Goal: Book appointment/travel/reservation

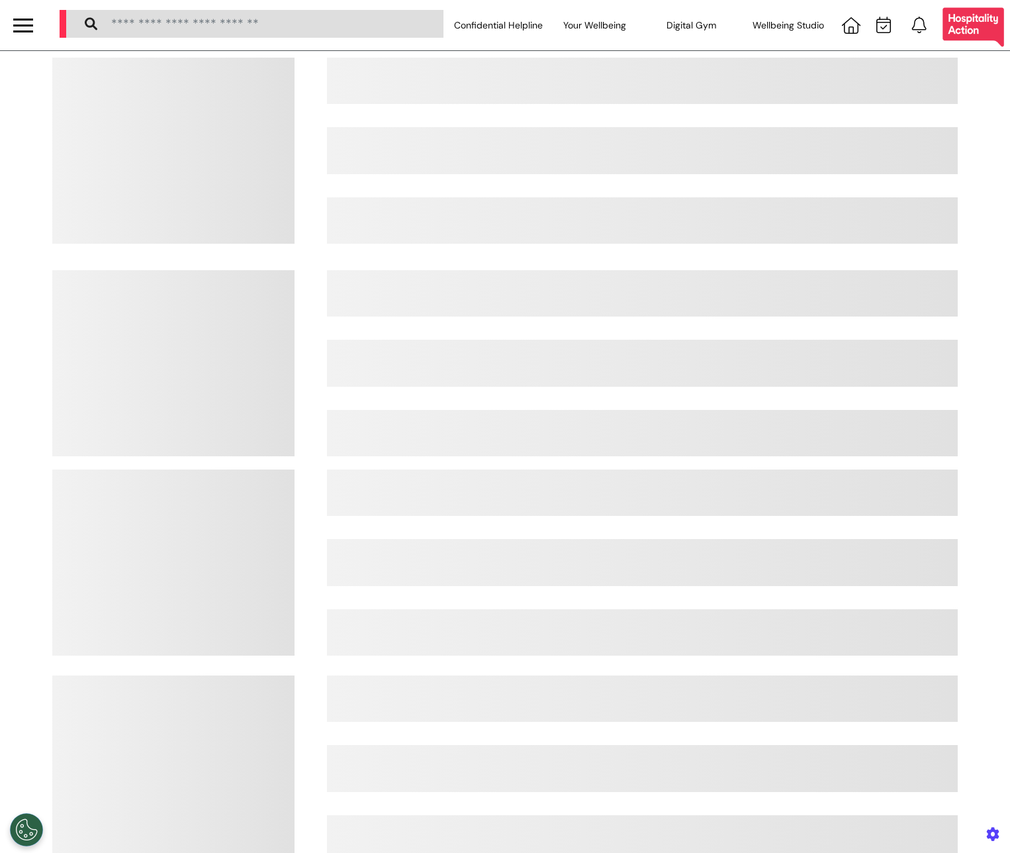
select select "**"
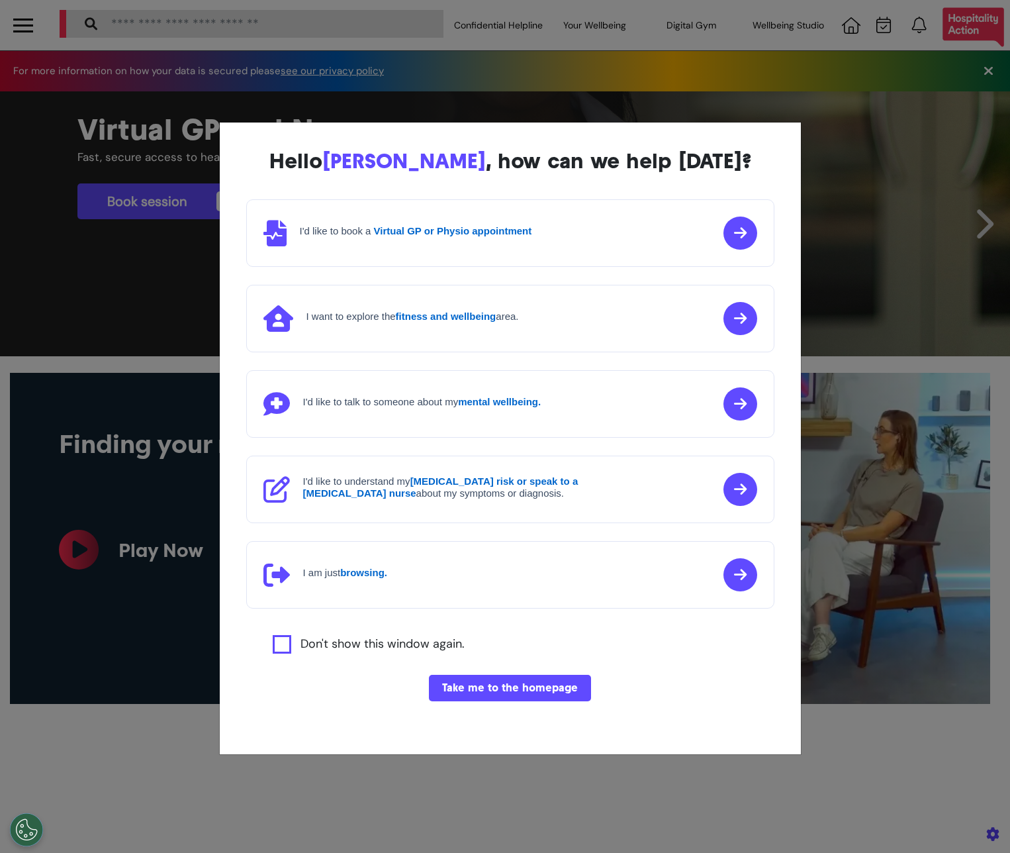
scroll to position [0, 505]
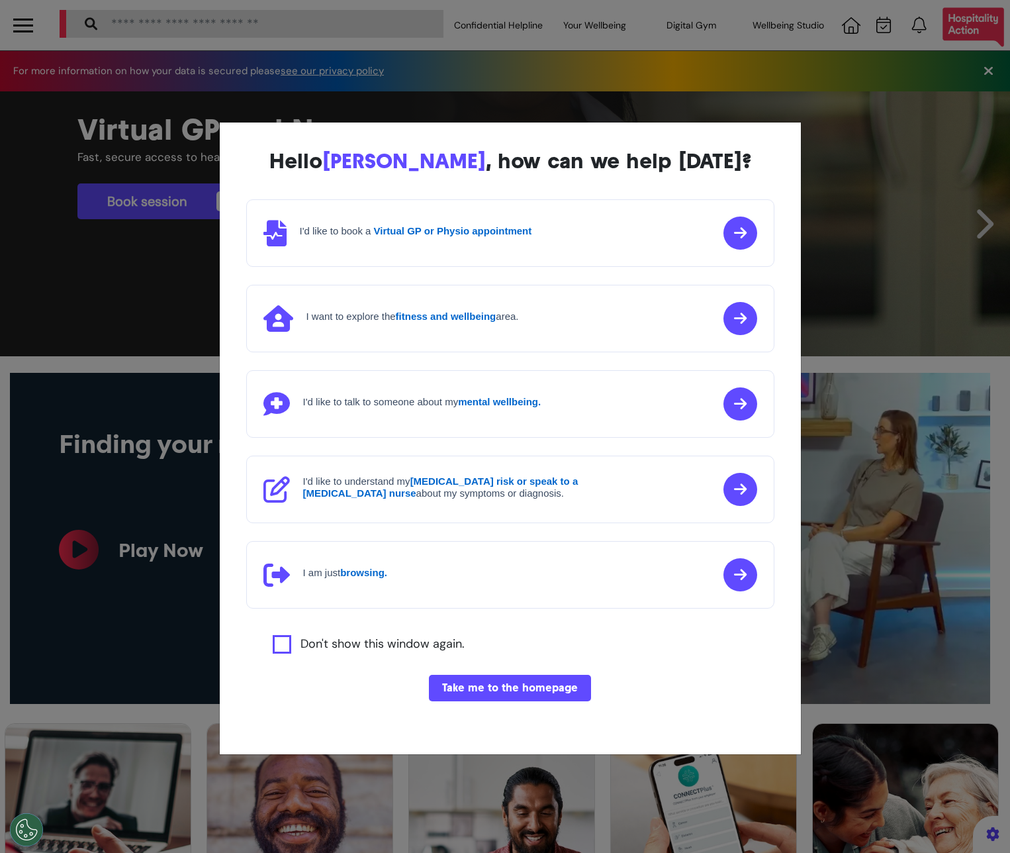
click at [869, 579] on div "Hello [PERSON_NAME] , how can we help [DATE]? I'd like to book a Virtual GP or …" at bounding box center [505, 426] width 1010 height 853
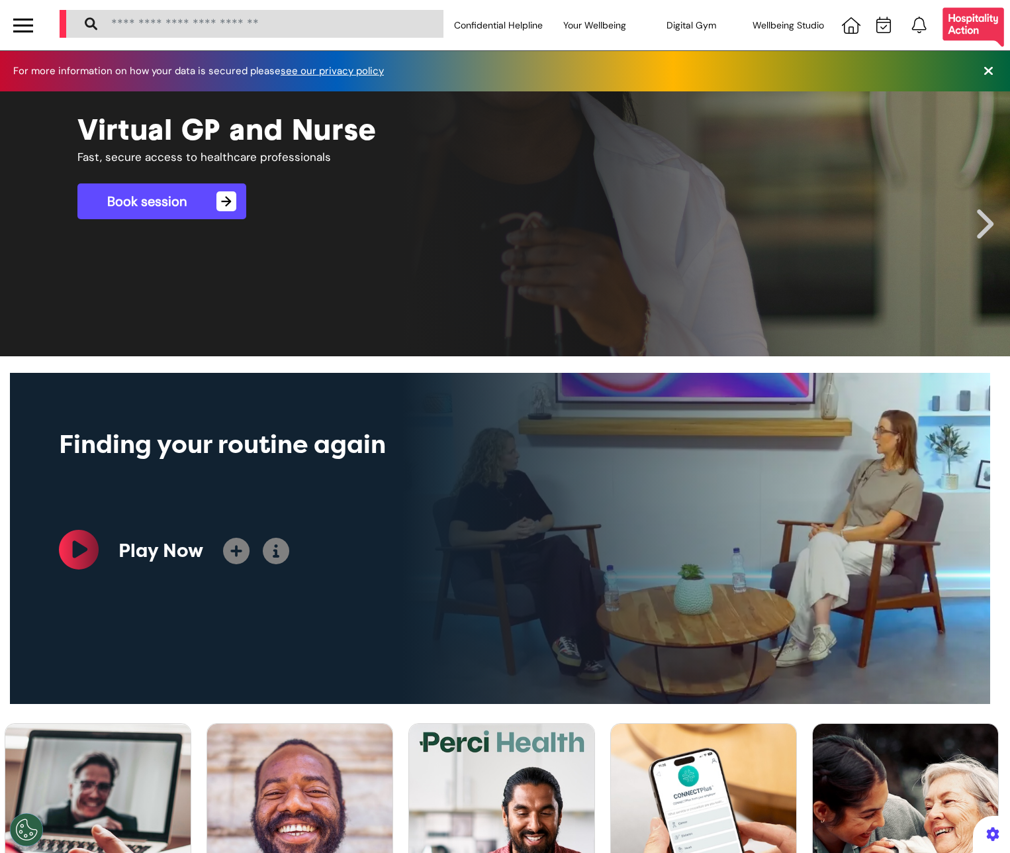
click at [175, 191] on link "Book session →" at bounding box center [161, 201] width 169 height 36
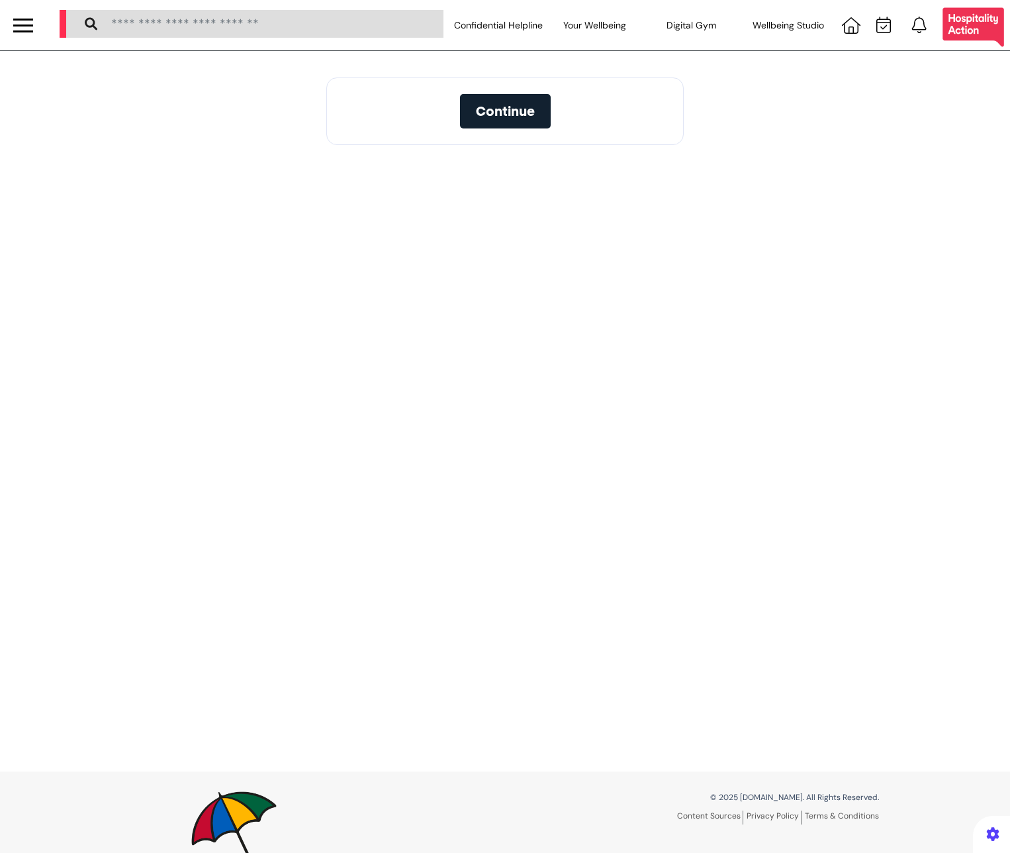
select select "**"
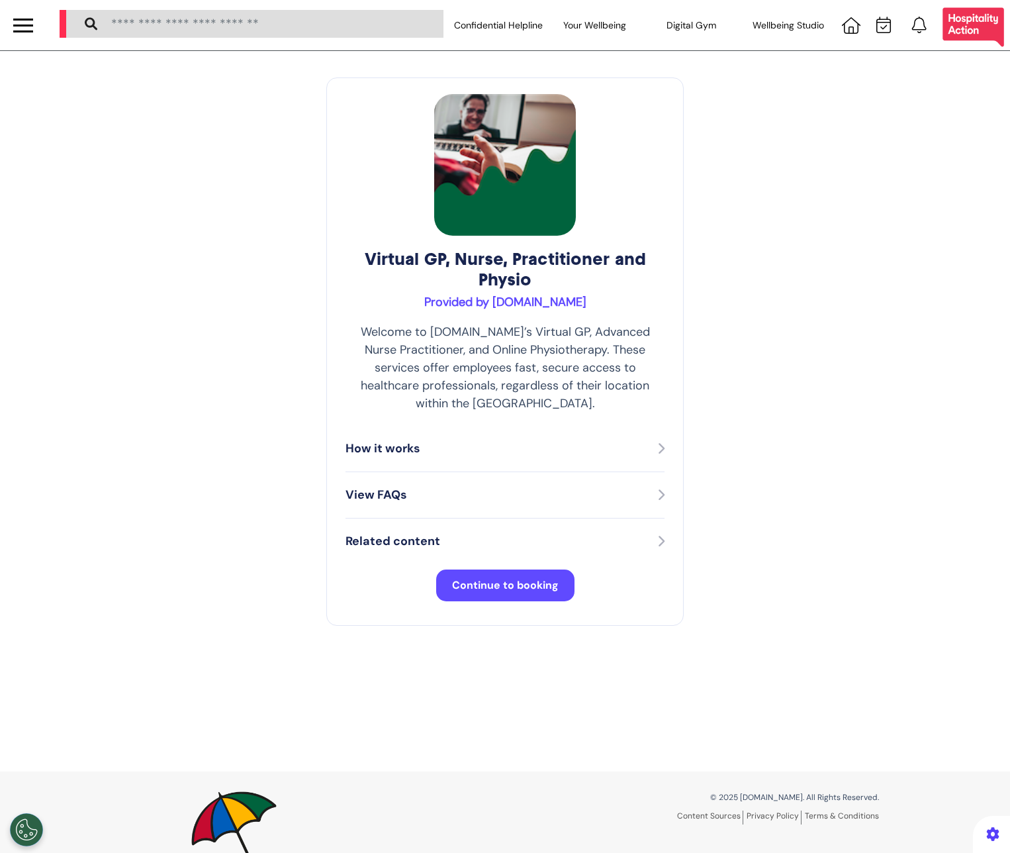
click at [456, 491] on div "View FAQs" at bounding box center [505, 495] width 319 height 46
click at [455, 472] on div "View FAQs" at bounding box center [505, 495] width 319 height 46
click at [444, 486] on div "View FAQs" at bounding box center [505, 495] width 319 height 18
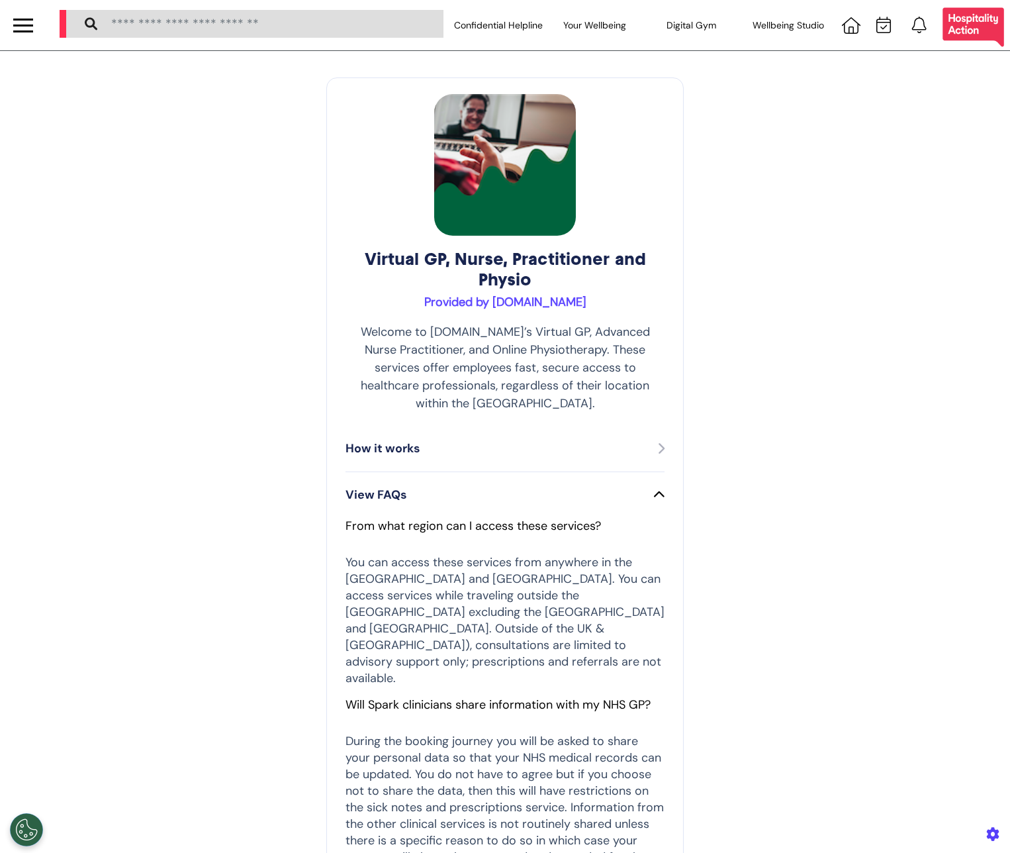
scroll to position [655, 0]
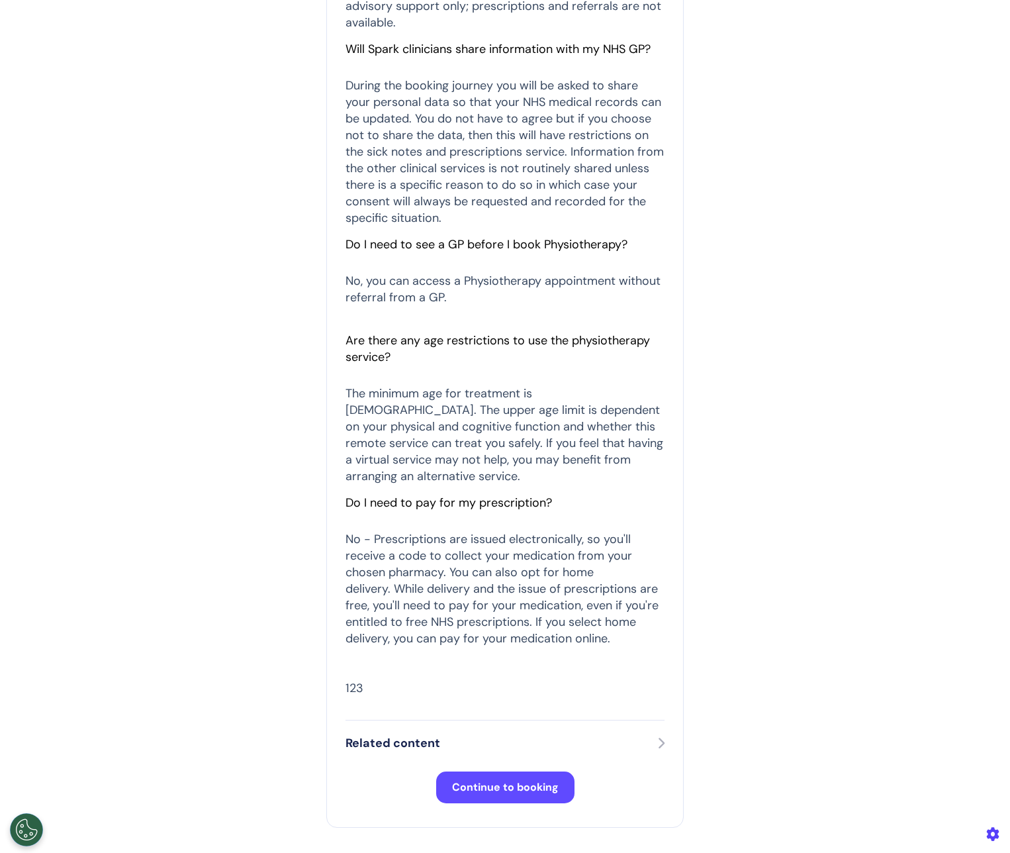
click at [509, 771] on button "Continue to booking" at bounding box center [505, 787] width 138 height 32
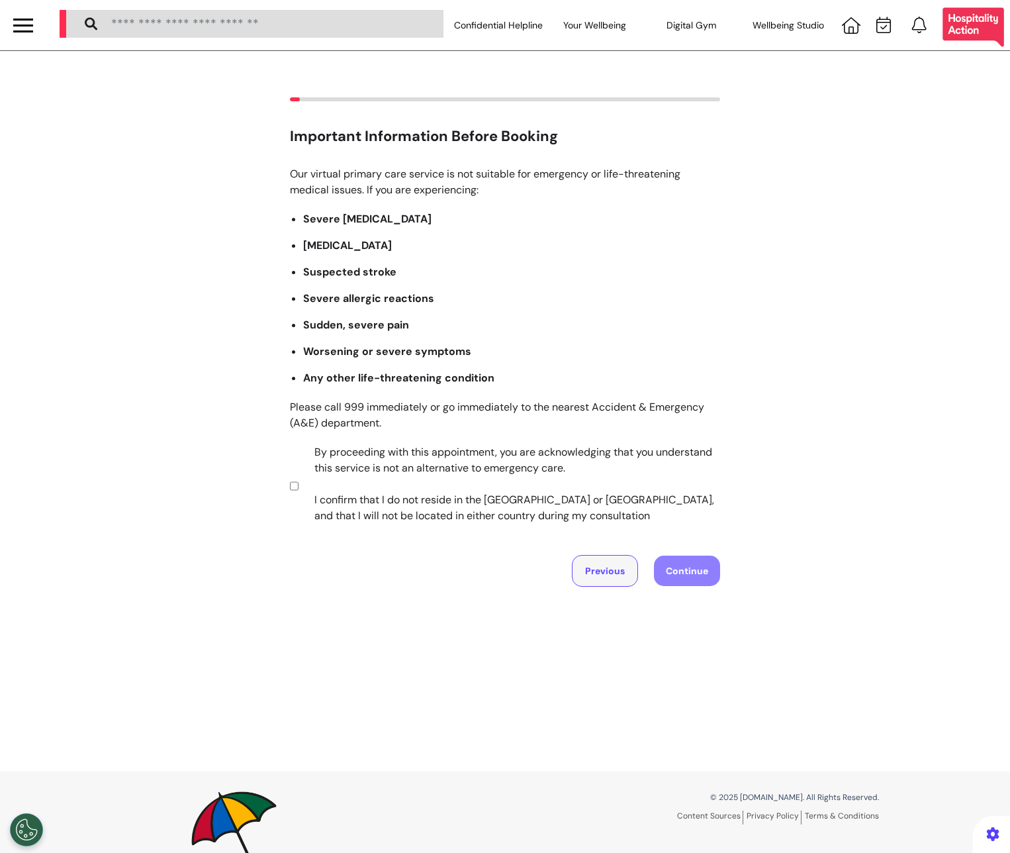
click at [595, 585] on button "Previous" at bounding box center [605, 571] width 66 height 32
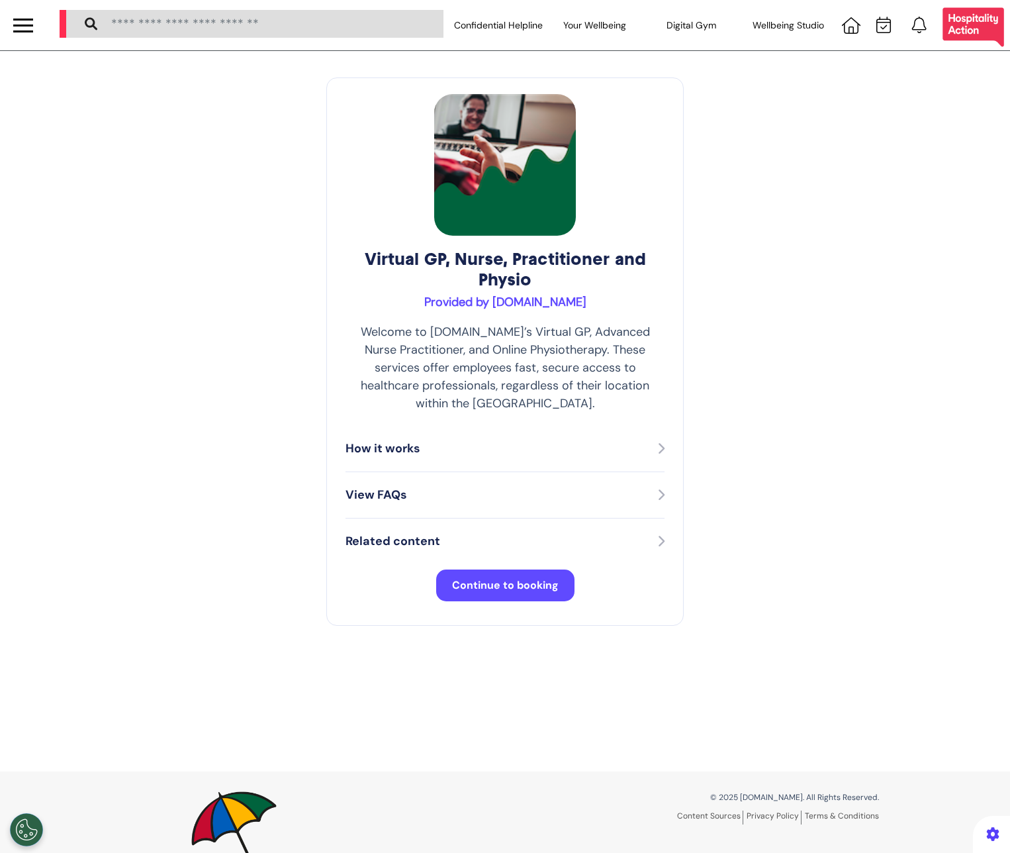
click at [477, 518] on div "Related content" at bounding box center [505, 541] width 319 height 46
click at [481, 486] on button "View FAQs" at bounding box center [505, 494] width 319 height 19
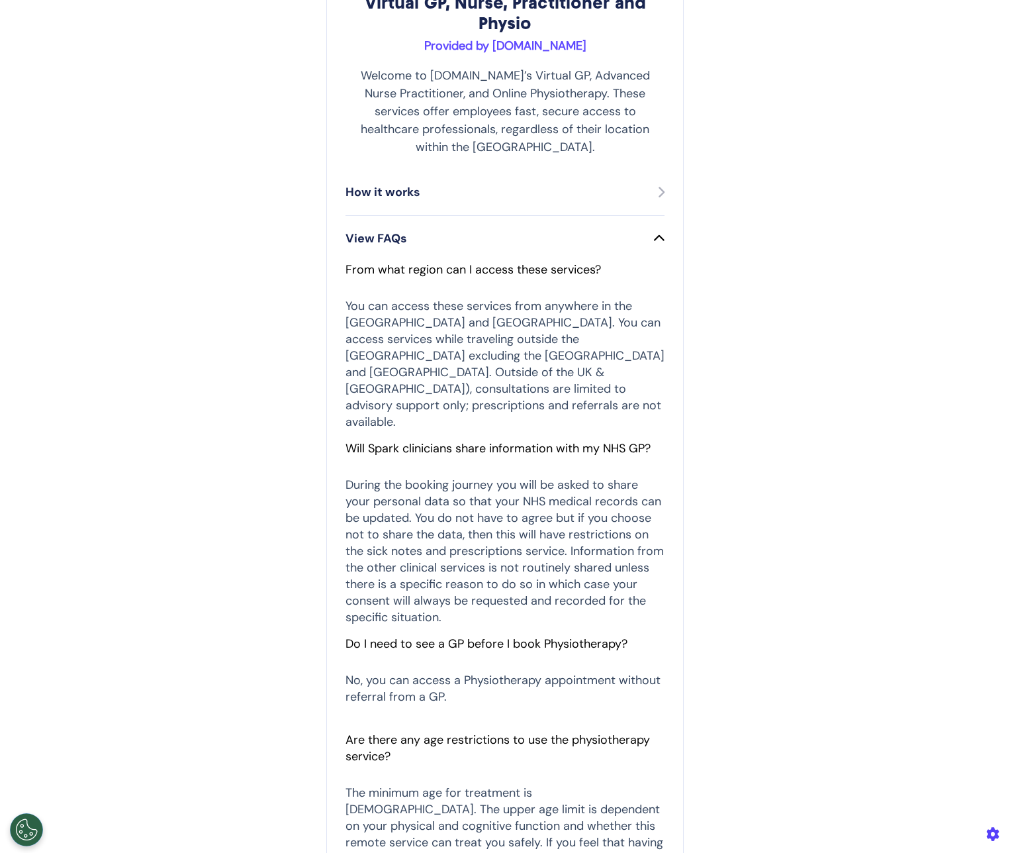
scroll to position [657, 0]
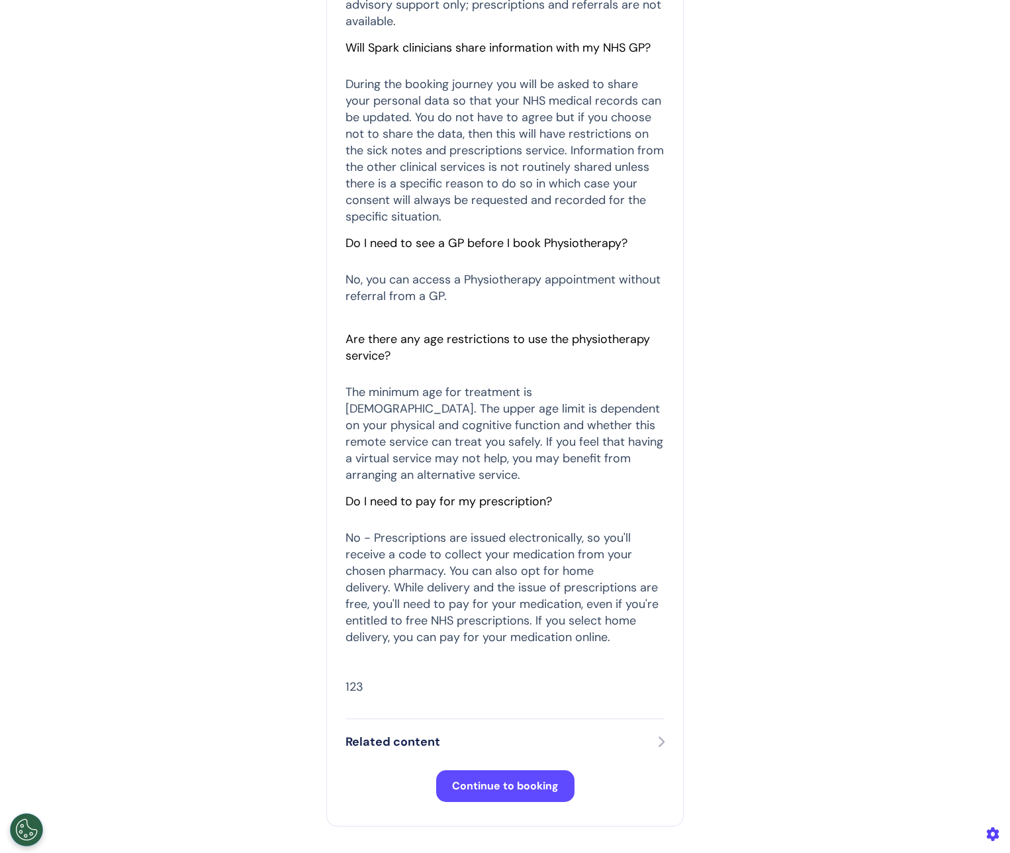
click at [657, 736] on icon at bounding box center [660, 742] width 7 height 12
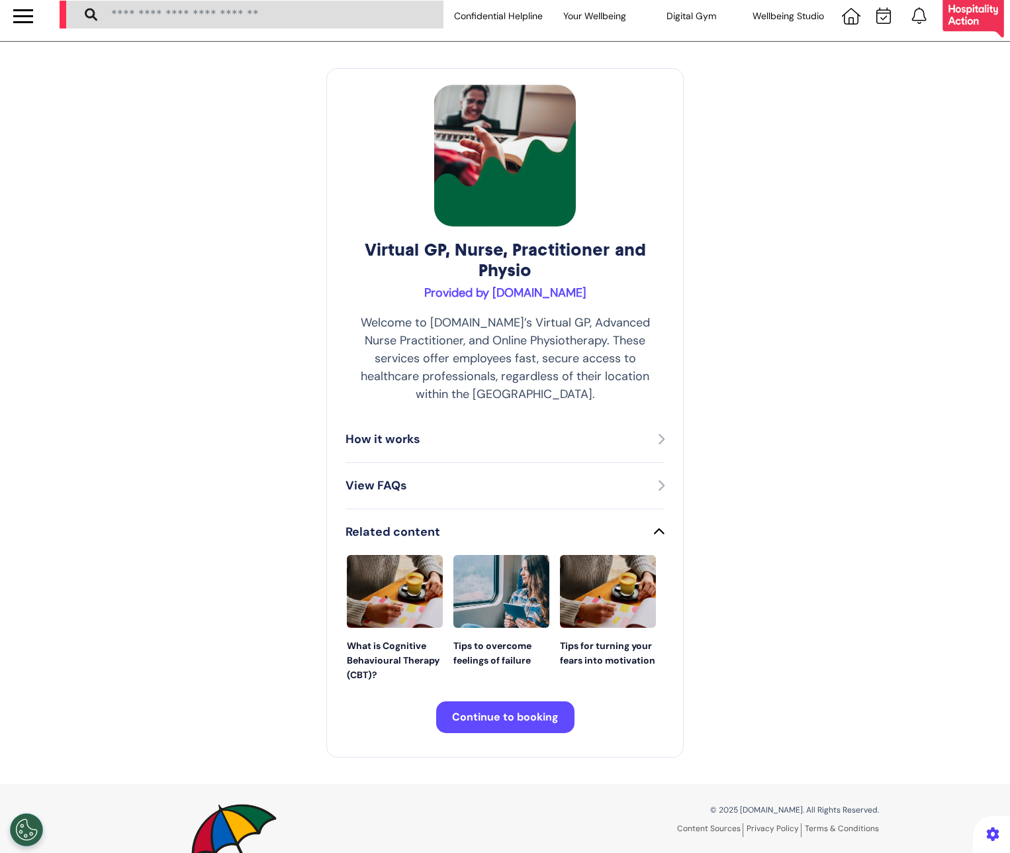
scroll to position [0, 0]
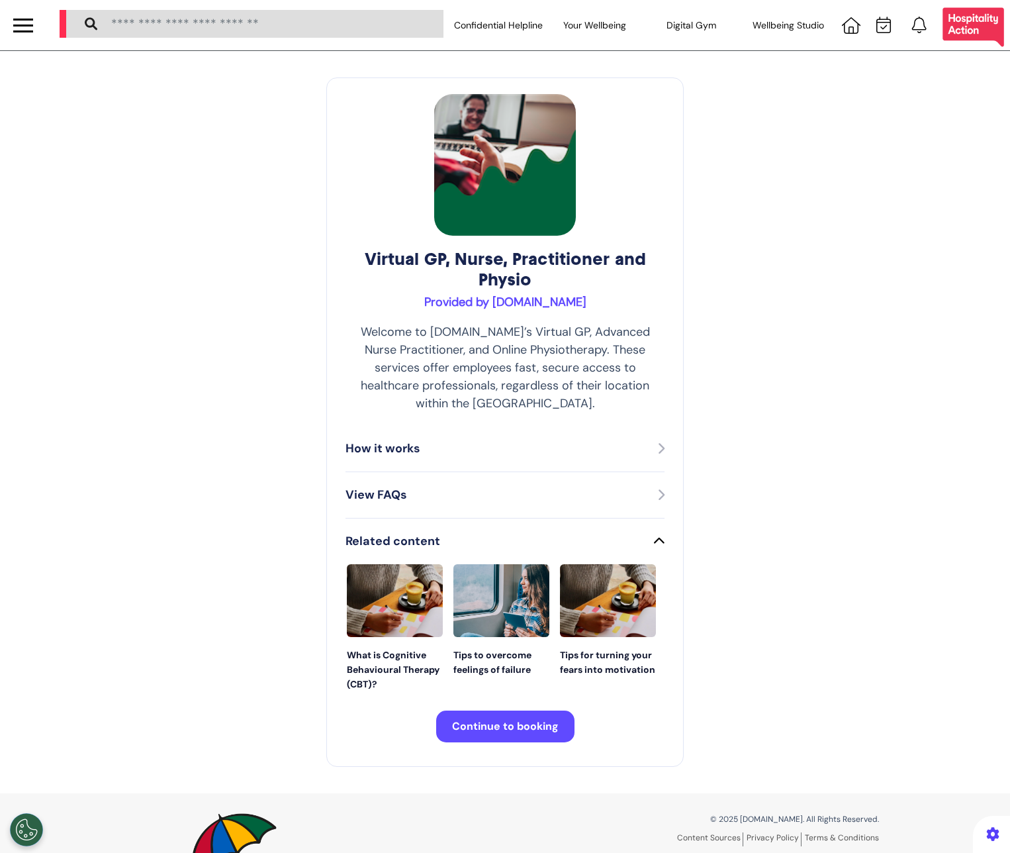
click at [456, 486] on div "View FAQs" at bounding box center [505, 495] width 319 height 18
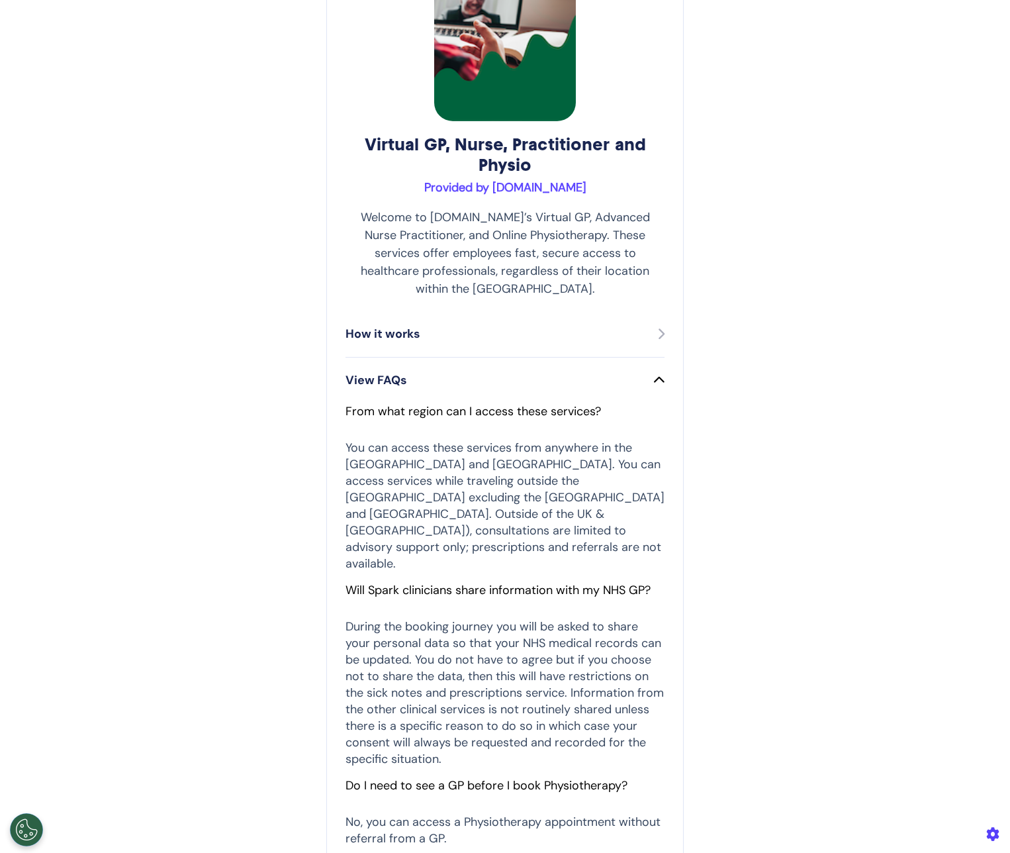
scroll to position [281, 0]
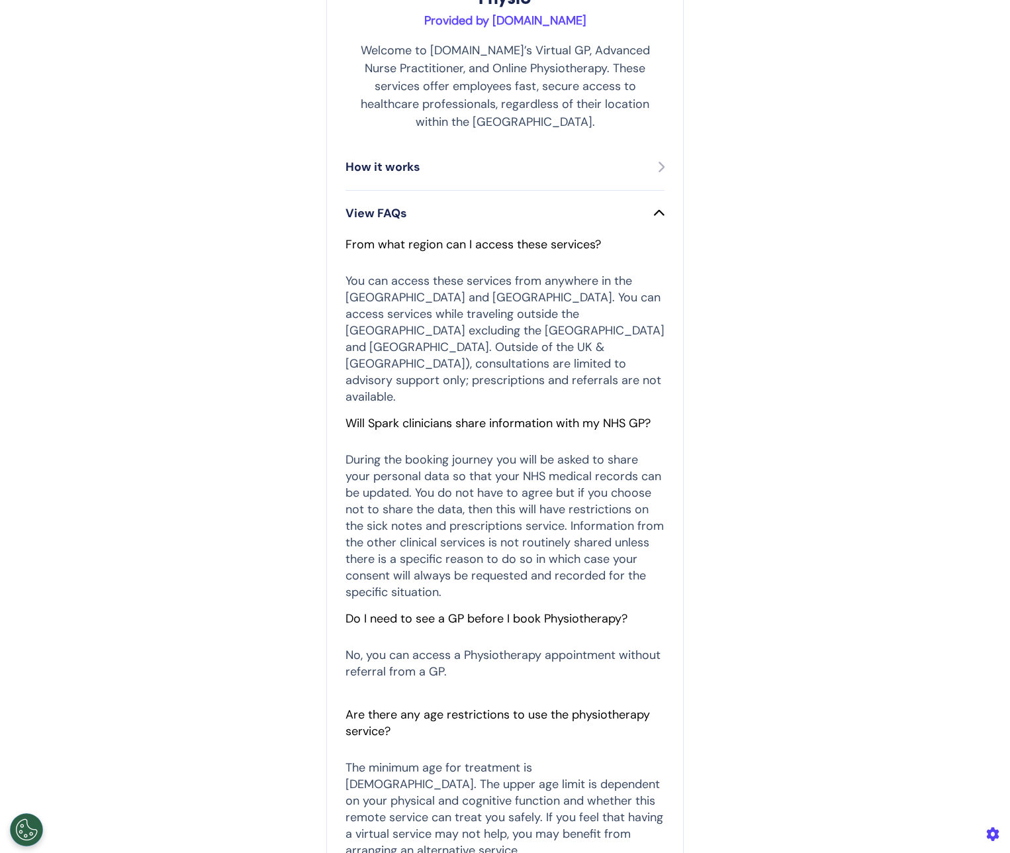
click at [658, 207] on icon at bounding box center [659, 213] width 11 height 12
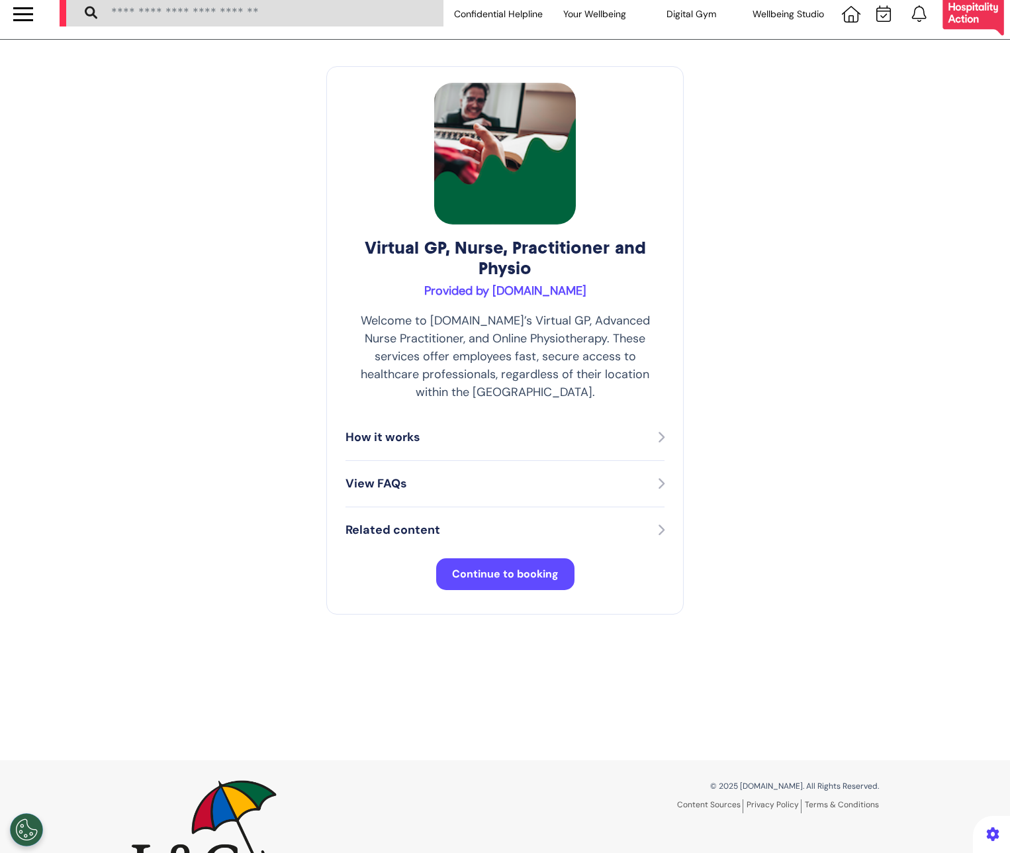
scroll to position [0, 0]
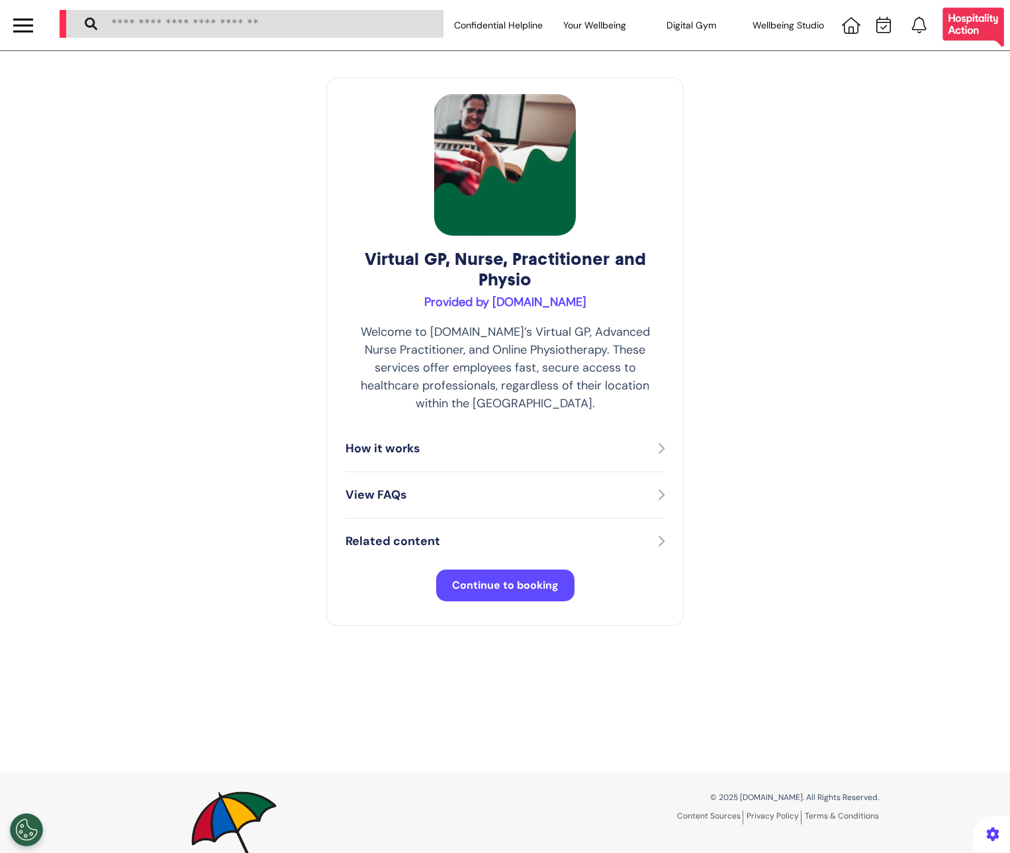
click at [657, 535] on icon at bounding box center [660, 541] width 7 height 12
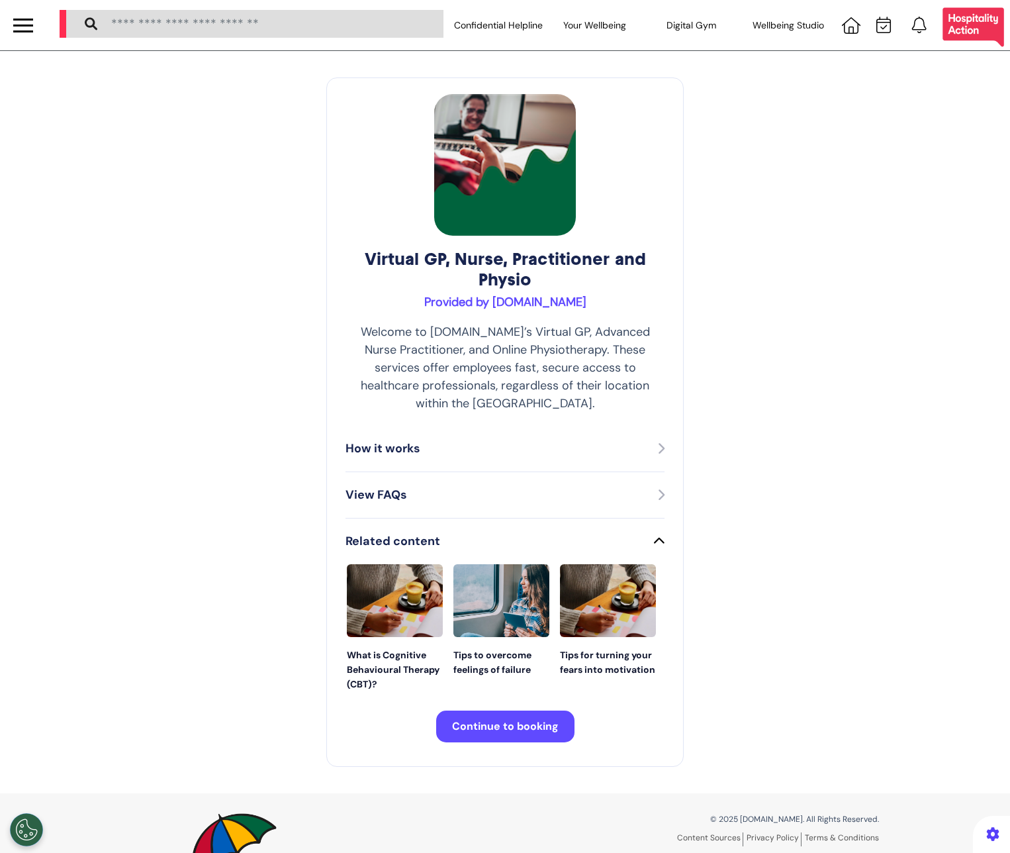
click at [655, 535] on icon at bounding box center [659, 541] width 11 height 12
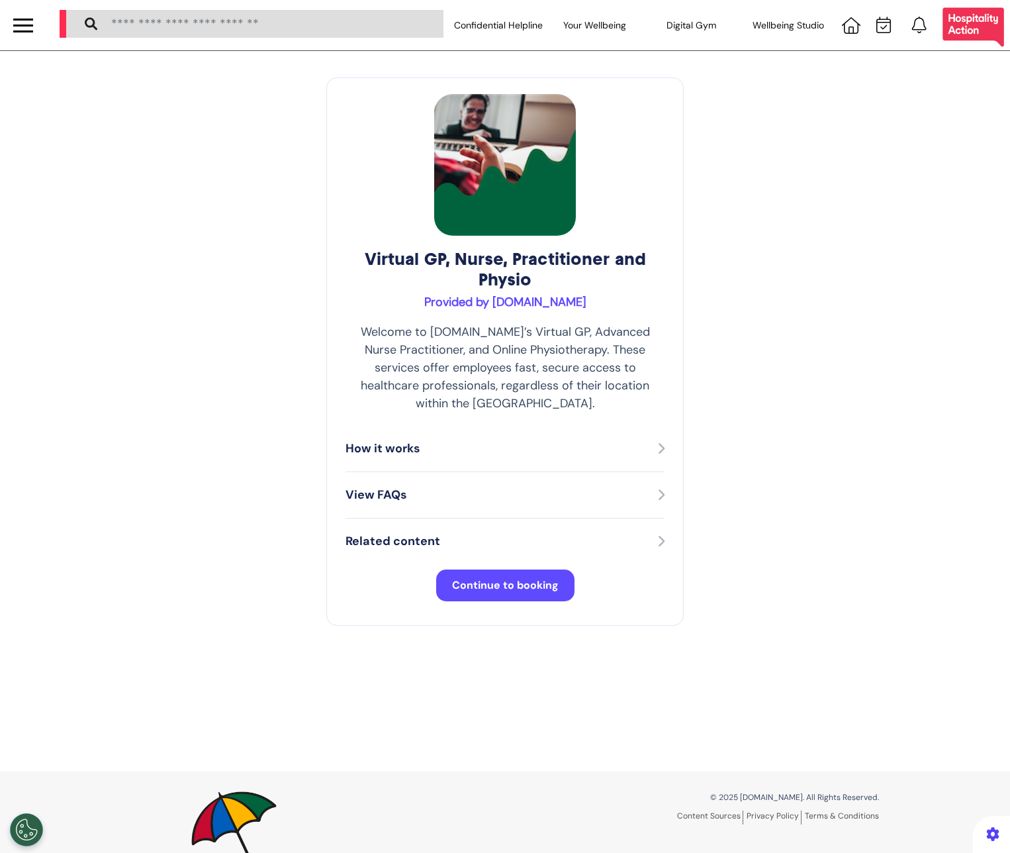
click at [657, 535] on icon at bounding box center [660, 541] width 7 height 12
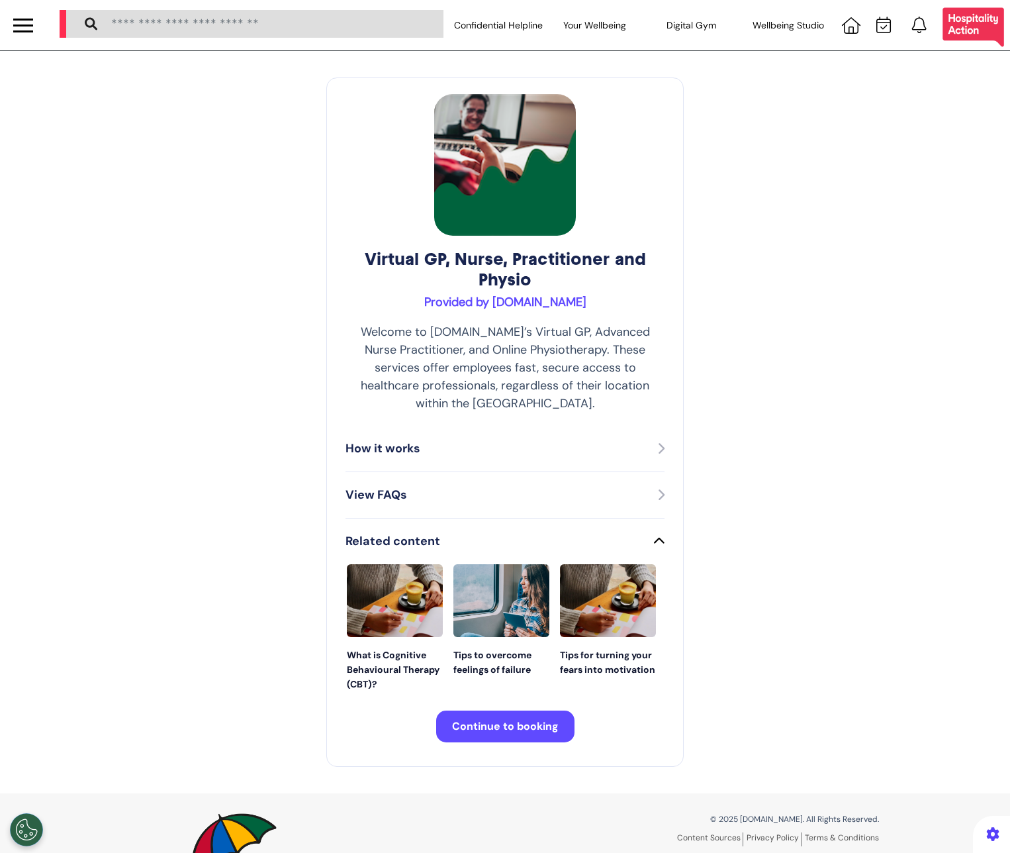
click at [655, 535] on icon at bounding box center [659, 541] width 11 height 12
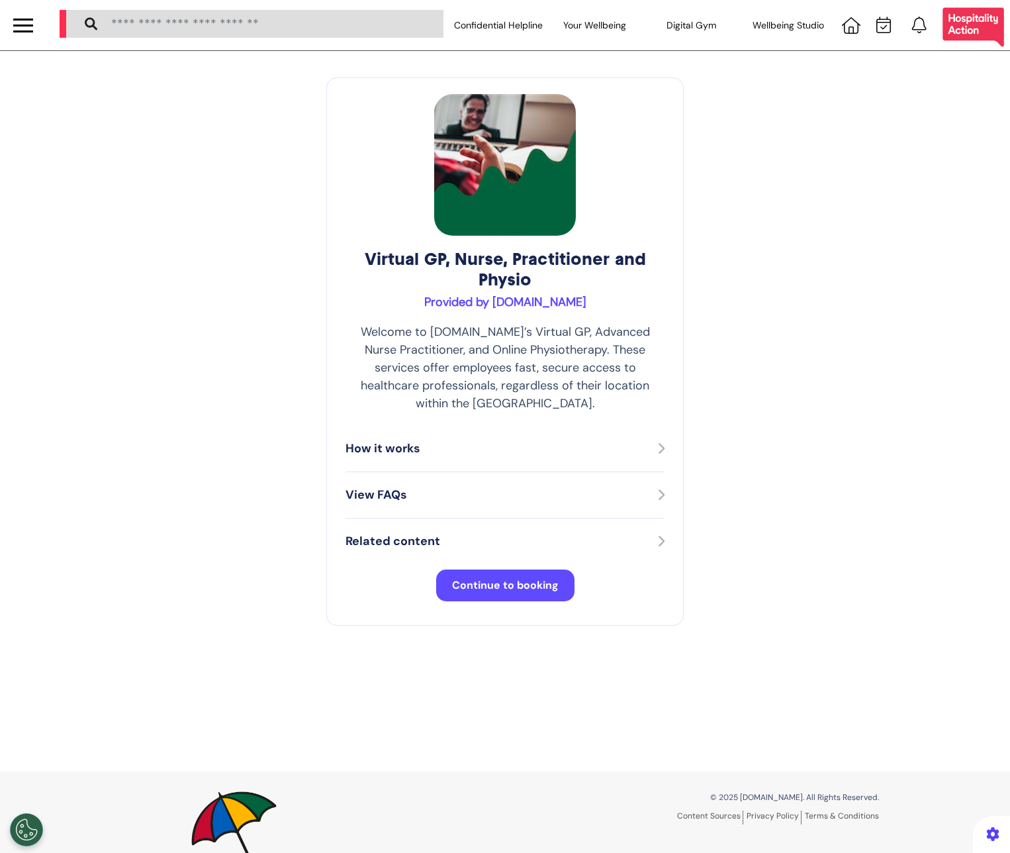
click at [597, 486] on div "View FAQs" at bounding box center [505, 495] width 319 height 18
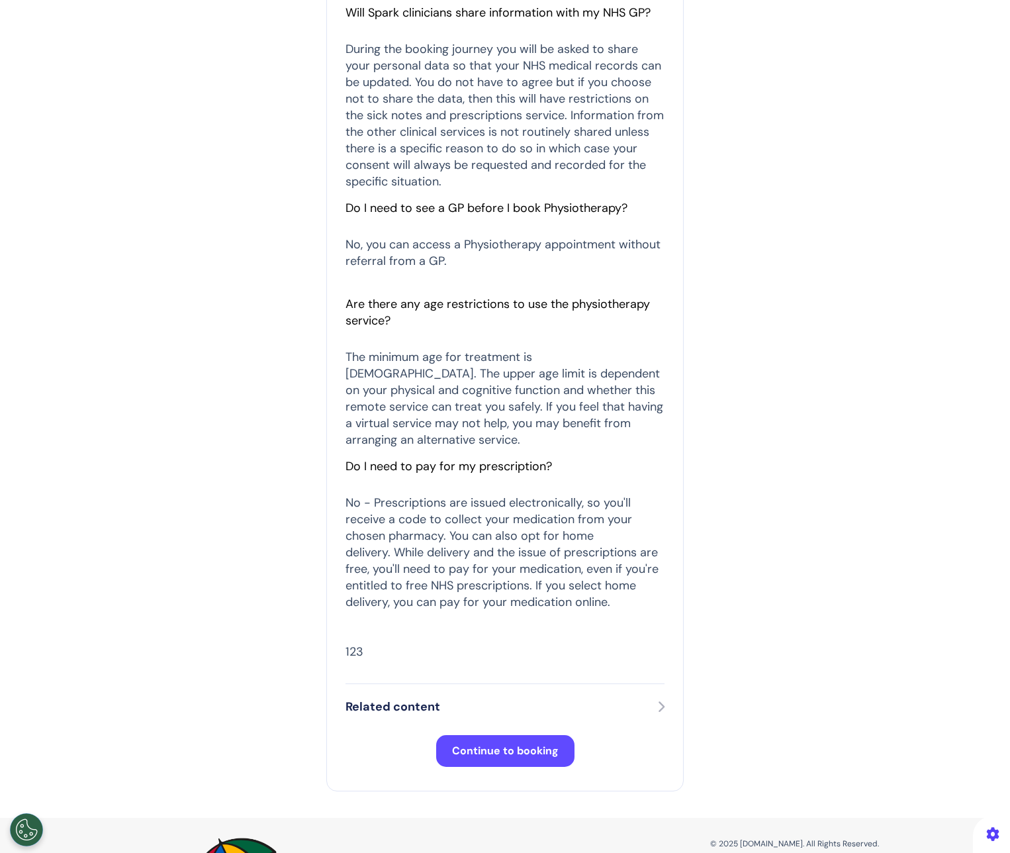
scroll to position [749, 0]
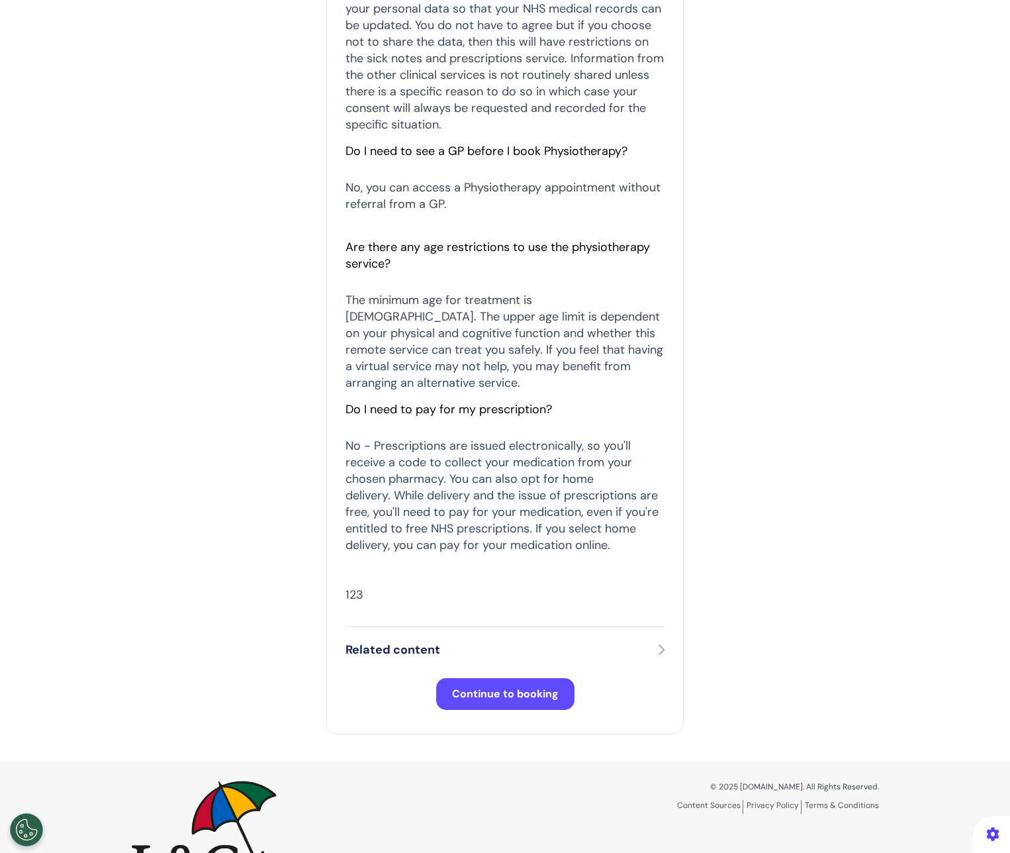
click at [463, 687] on span "Continue to booking" at bounding box center [505, 694] width 107 height 14
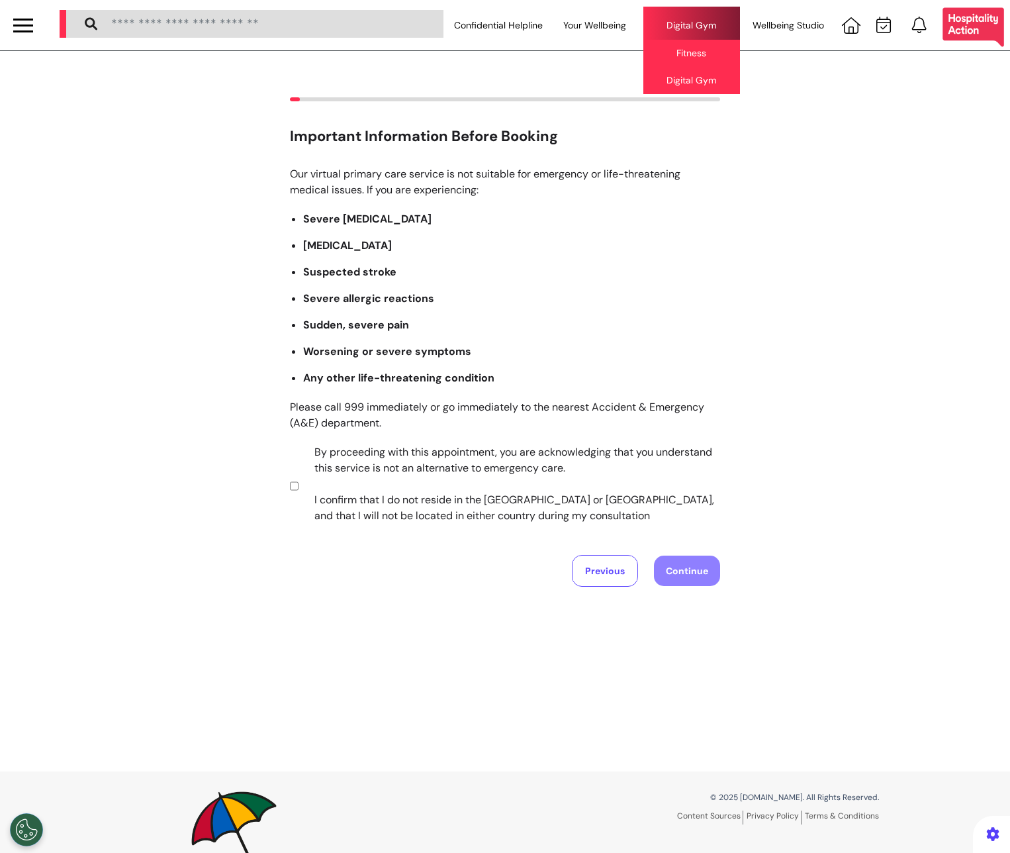
click at [657, 16] on div "Digital Gym Fitness Digital Gym" at bounding box center [692, 25] width 97 height 37
click at [675, 19] on div "Digital Gym Fitness Digital Gym" at bounding box center [692, 25] width 97 height 37
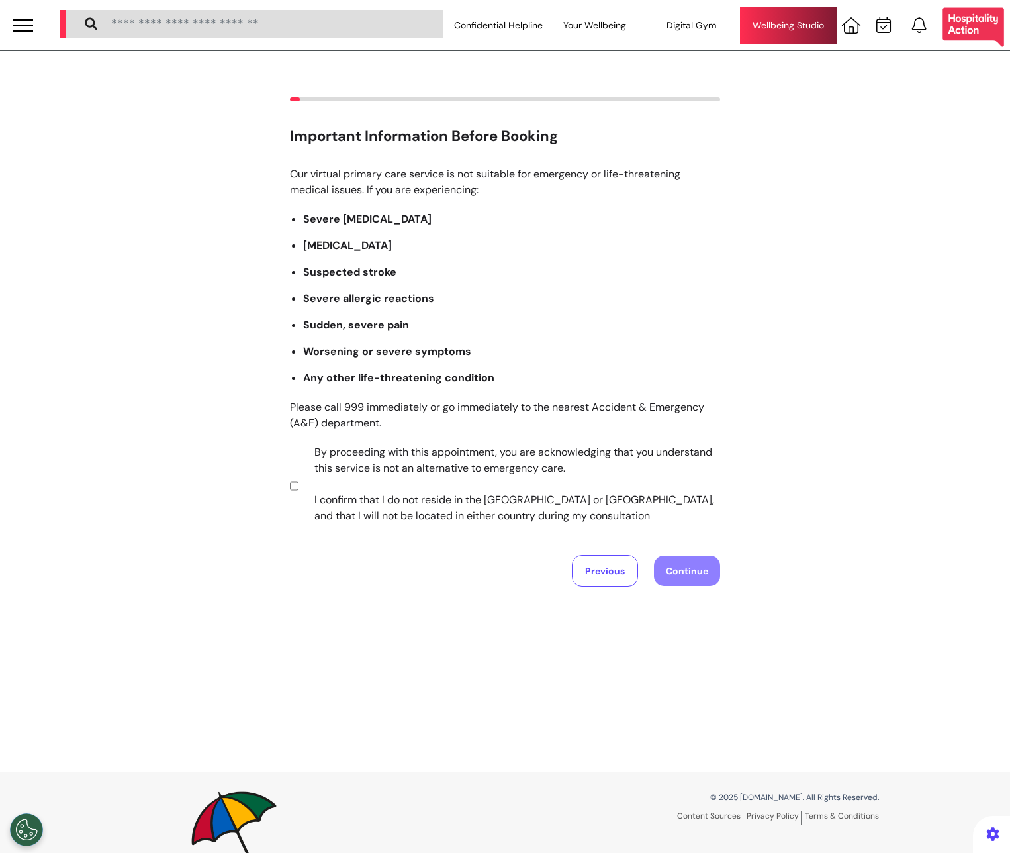
click at [769, 24] on div "Wellbeing Studio" at bounding box center [788, 25] width 97 height 37
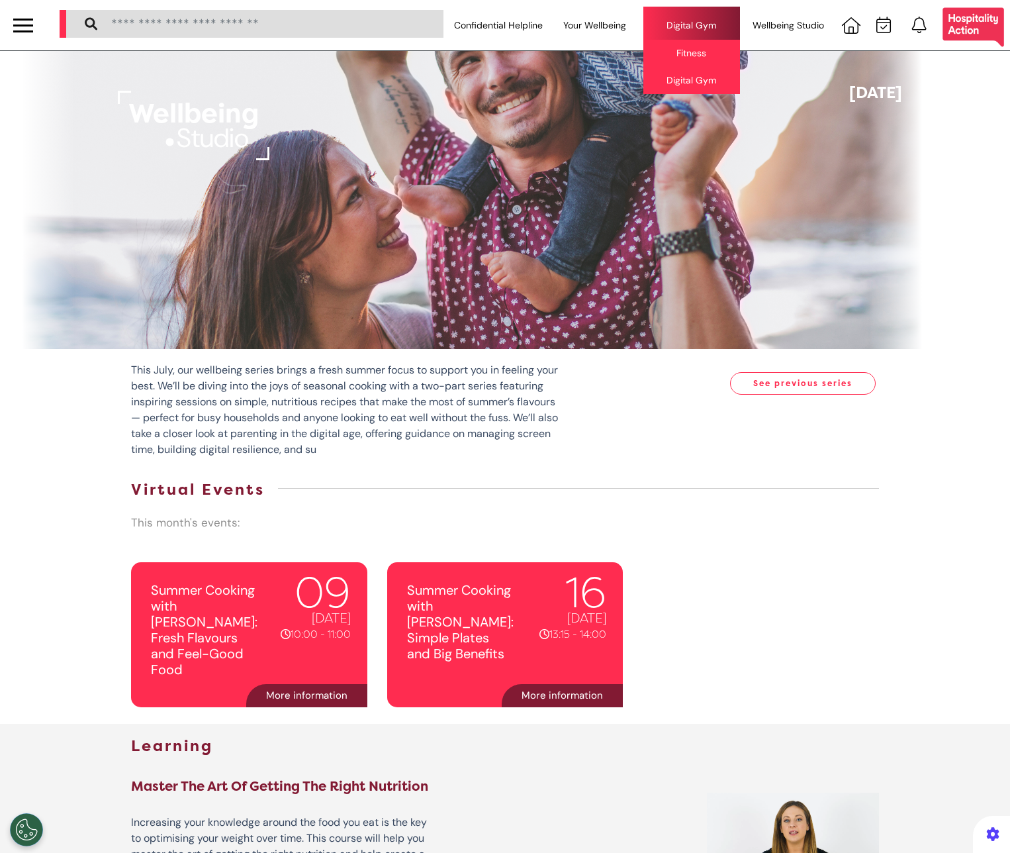
click at [710, 19] on div "Digital Gym Fitness Digital Gym" at bounding box center [692, 25] width 97 height 37
click at [701, 48] on div "Fitness" at bounding box center [692, 53] width 97 height 27
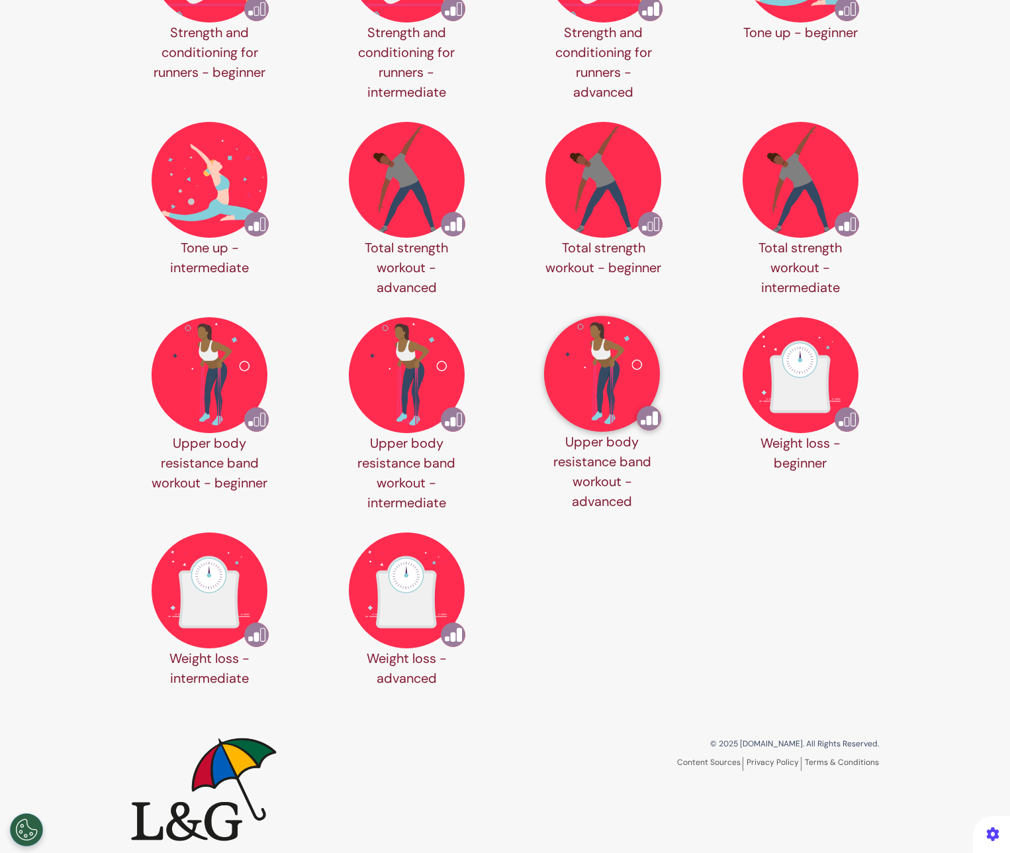
scroll to position [1824, 0]
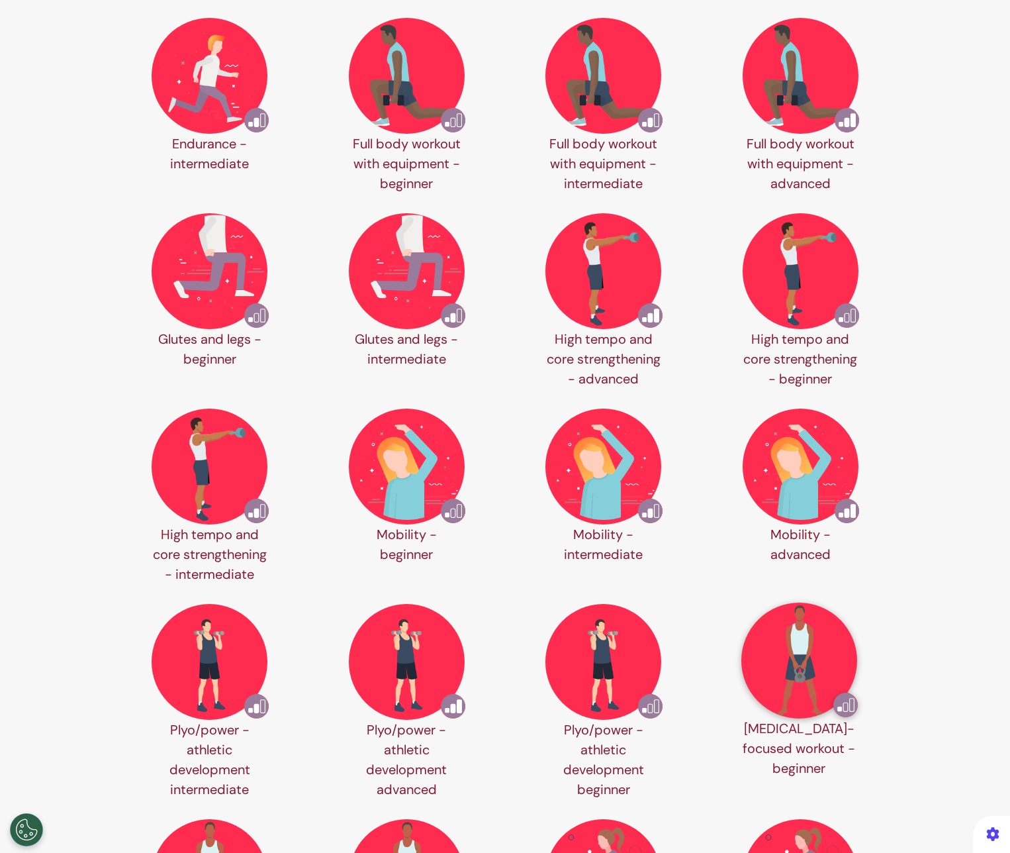
scroll to position [0, 0]
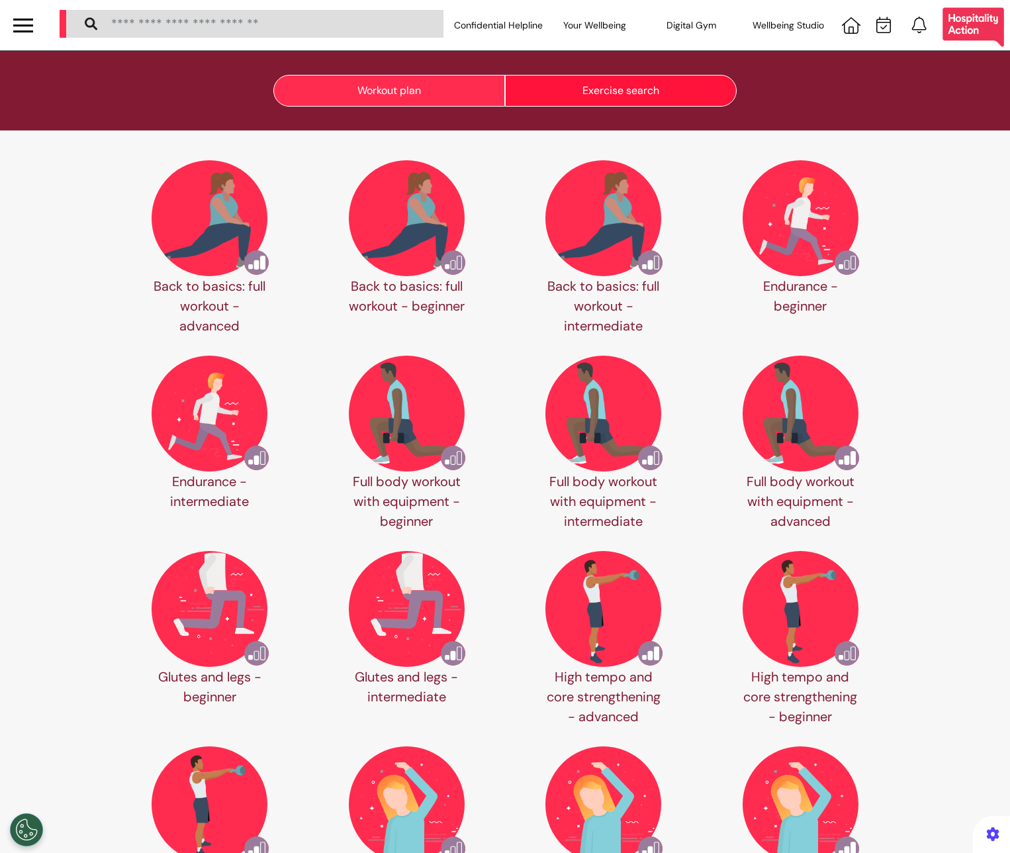
click at [593, 82] on button "Exercise search" at bounding box center [621, 91] width 232 height 32
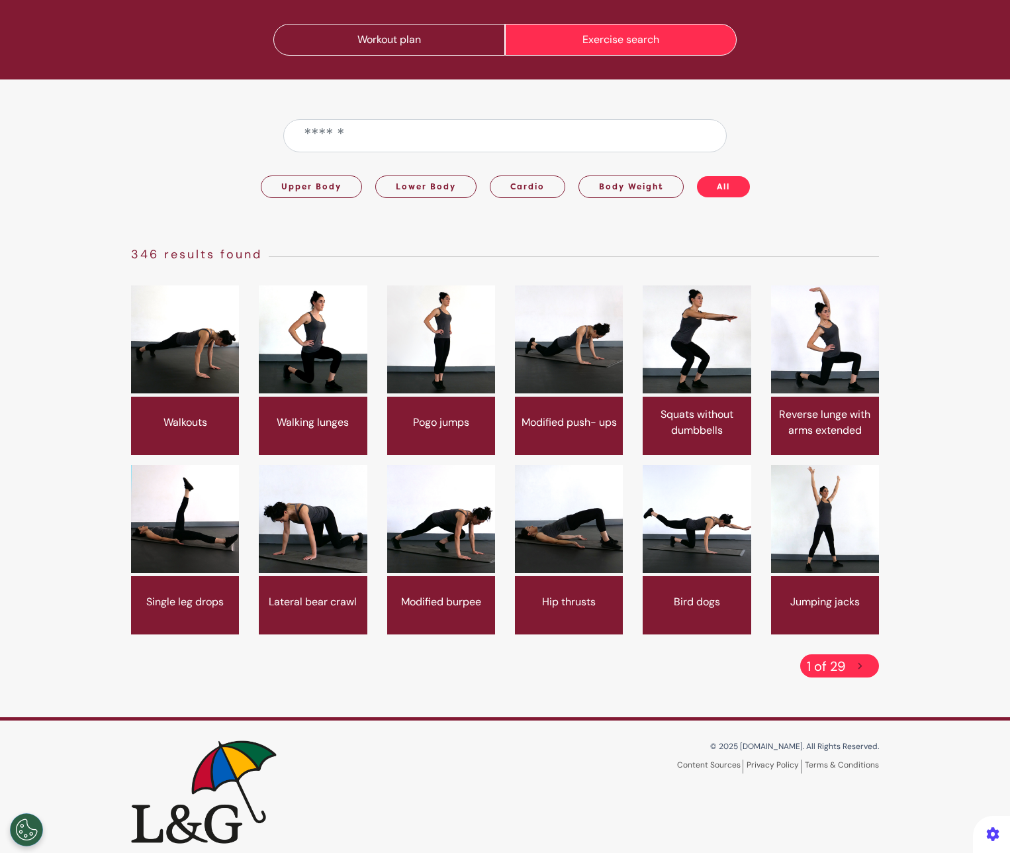
scroll to position [62, 0]
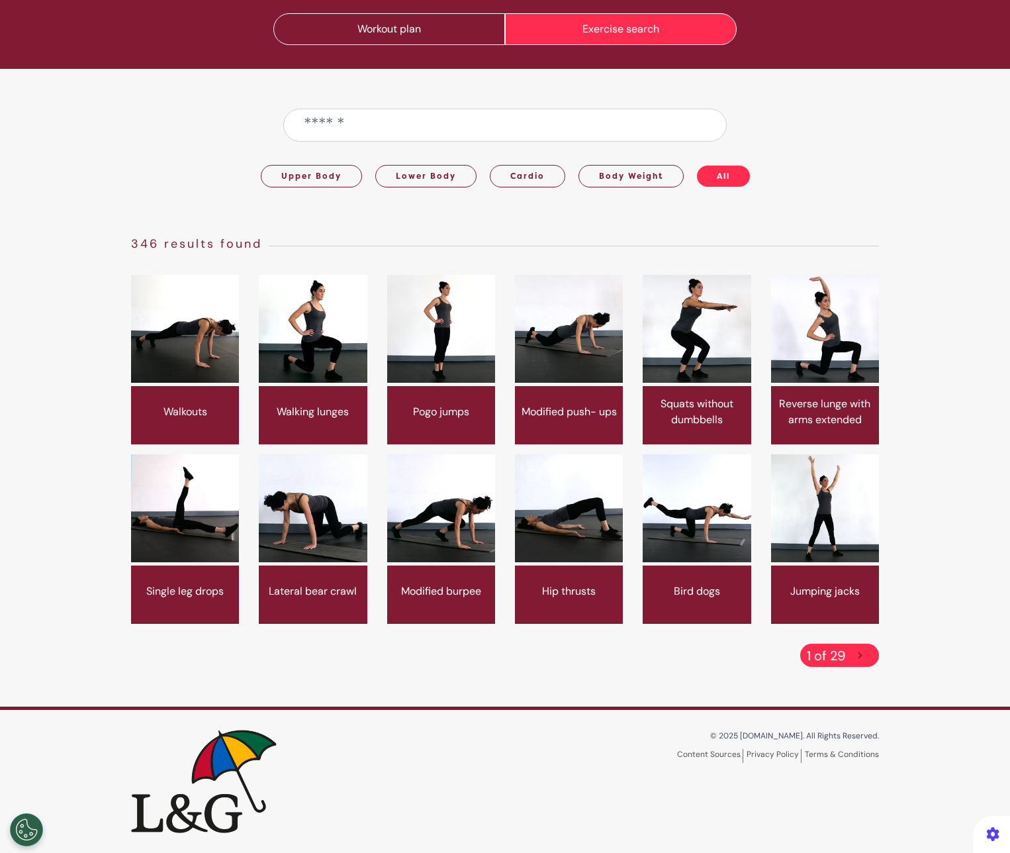
click at [199, 336] on img at bounding box center [185, 329] width 108 height 108
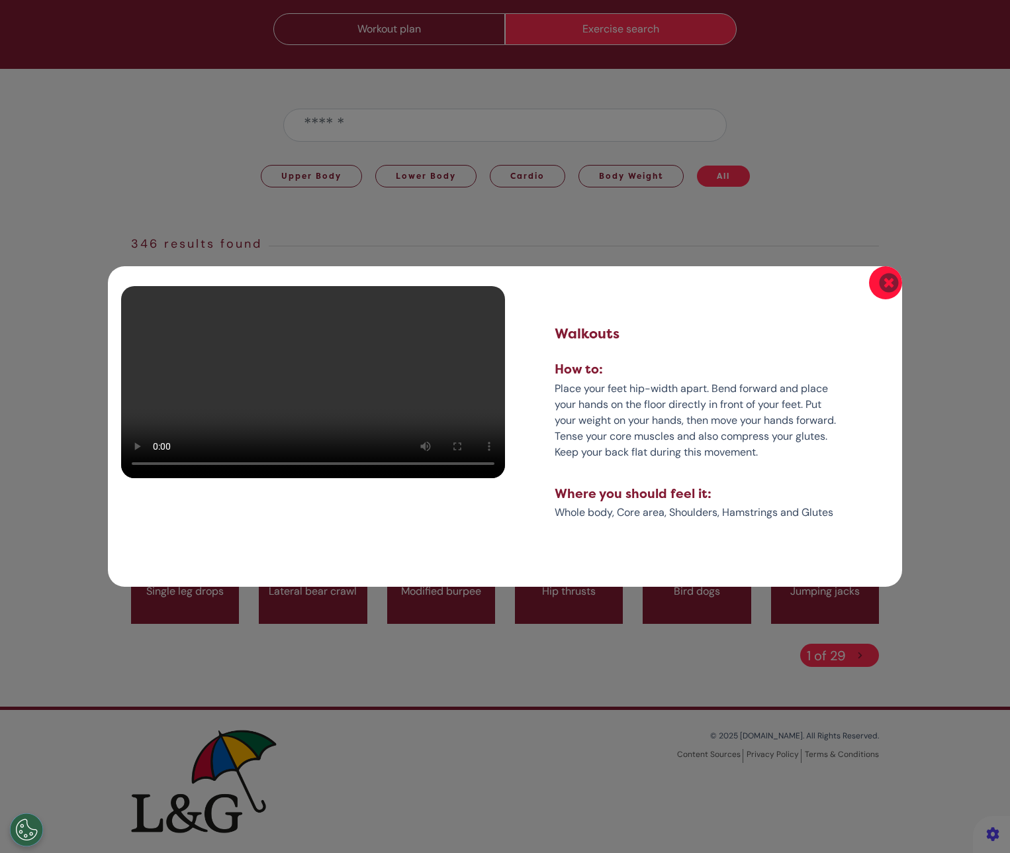
click at [880, 273] on icon "button" at bounding box center [888, 282] width 19 height 19
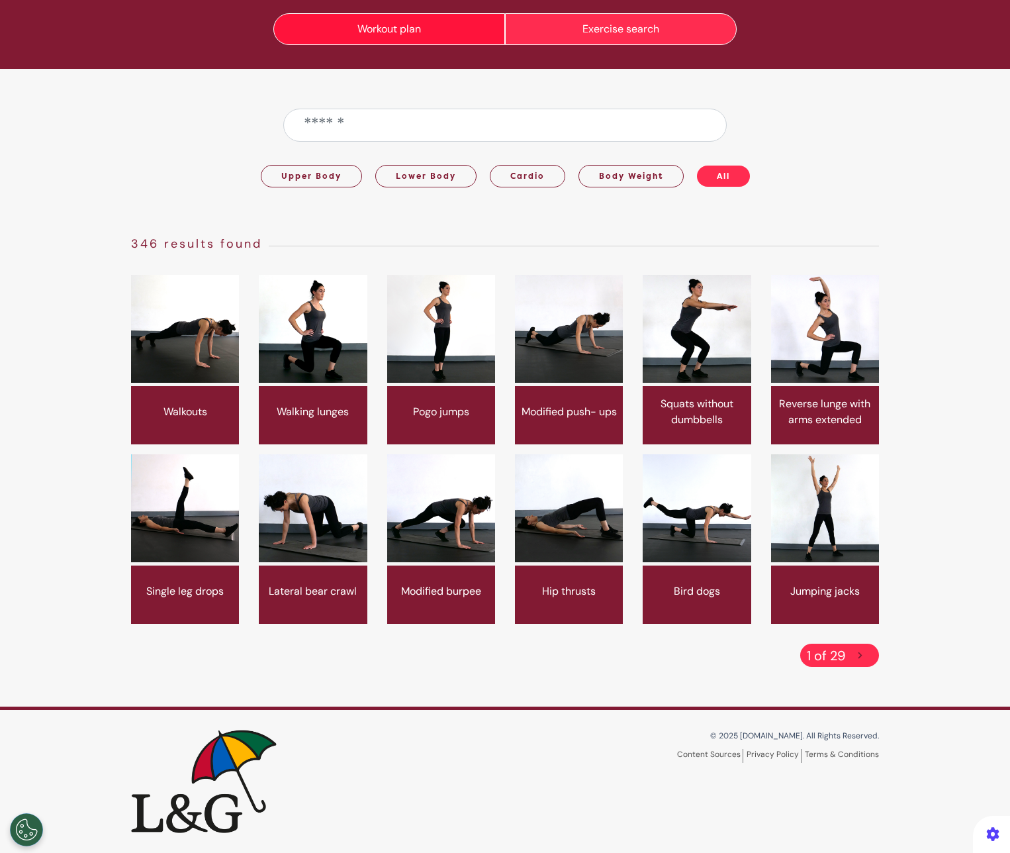
click at [352, 26] on button "Workout plan" at bounding box center [389, 29] width 232 height 32
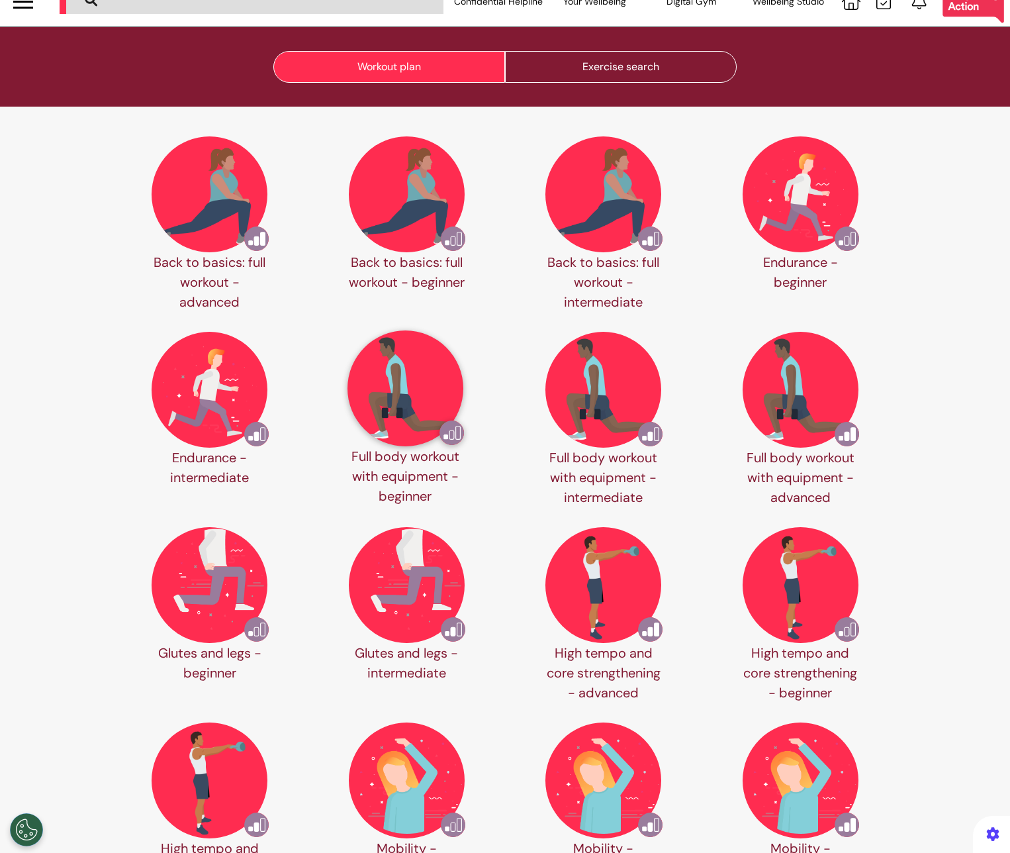
scroll to position [0, 0]
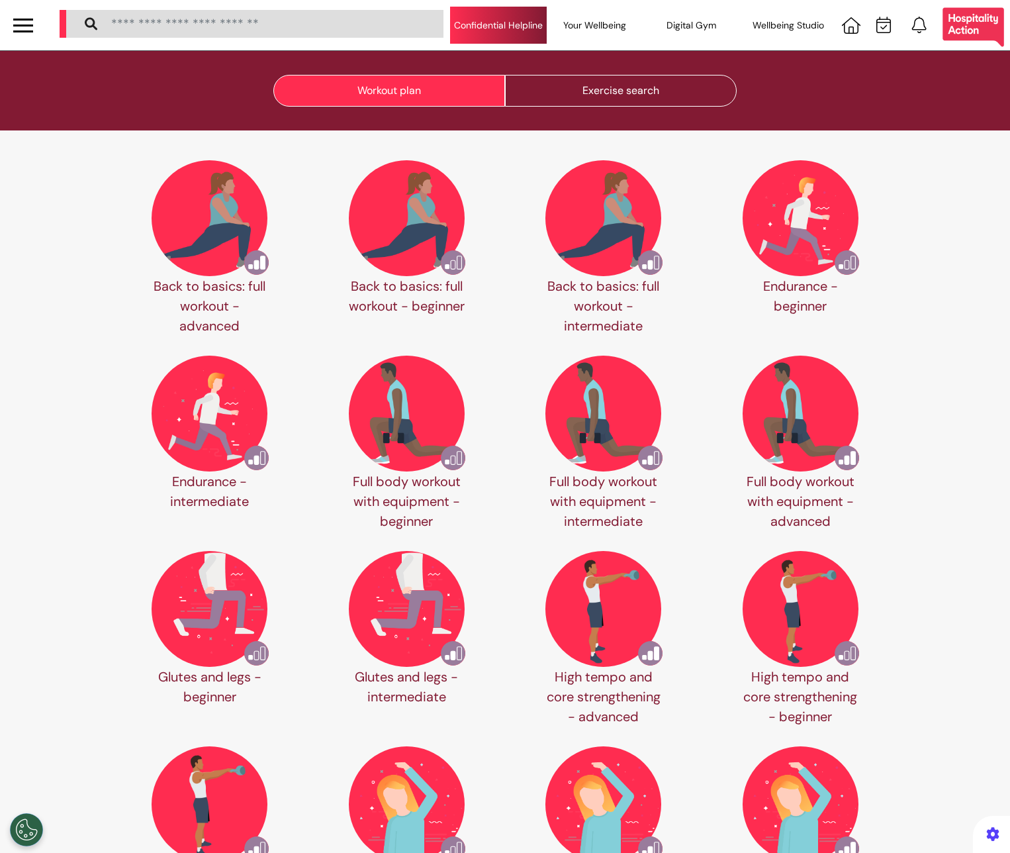
click at [507, 40] on div "Confidential Helpline" at bounding box center [498, 25] width 97 height 37
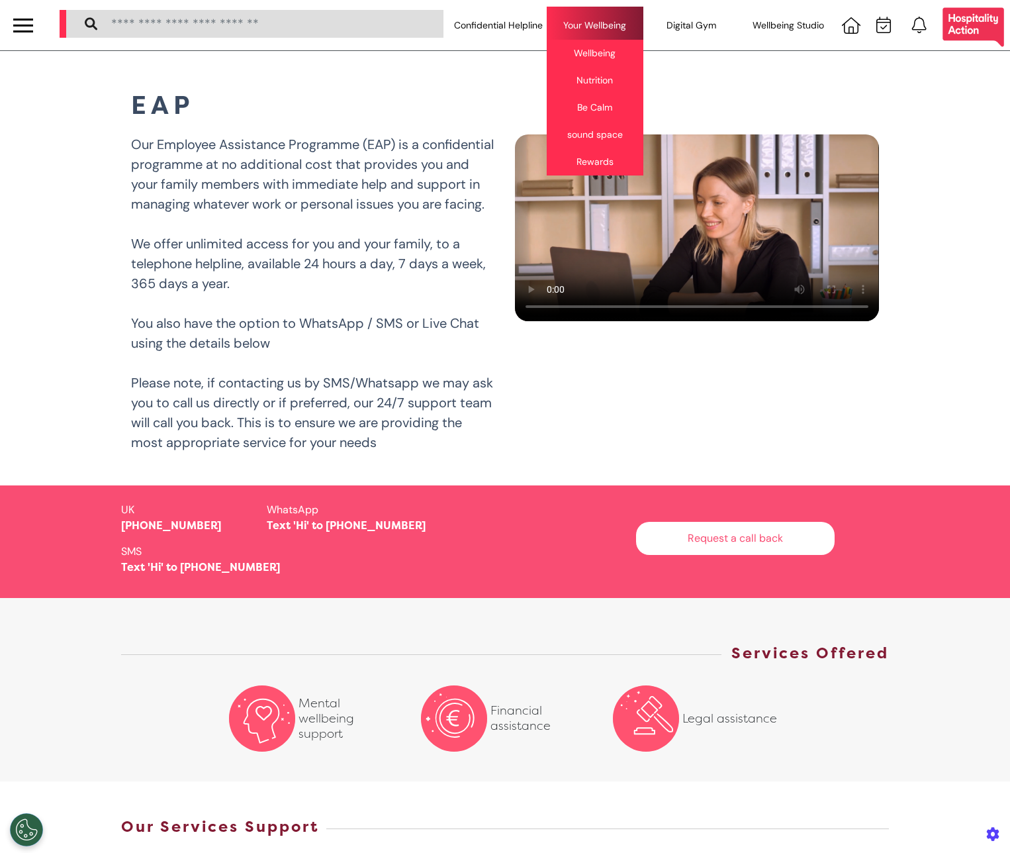
click at [565, 28] on div "Your Wellbeing Wellbeing Nutrition Be Calm sound space Rewards" at bounding box center [595, 25] width 97 height 37
click at [585, 53] on div "Wellbeing" at bounding box center [595, 53] width 97 height 27
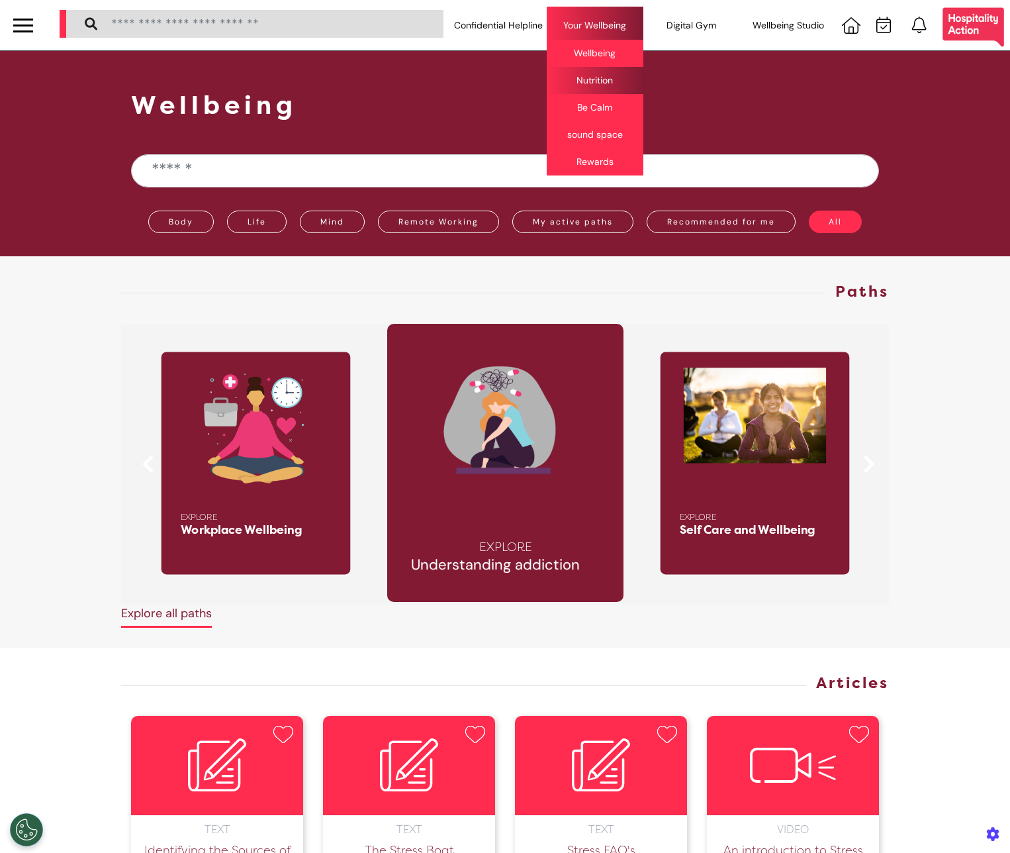
click at [587, 75] on div "Nutrition" at bounding box center [595, 80] width 97 height 27
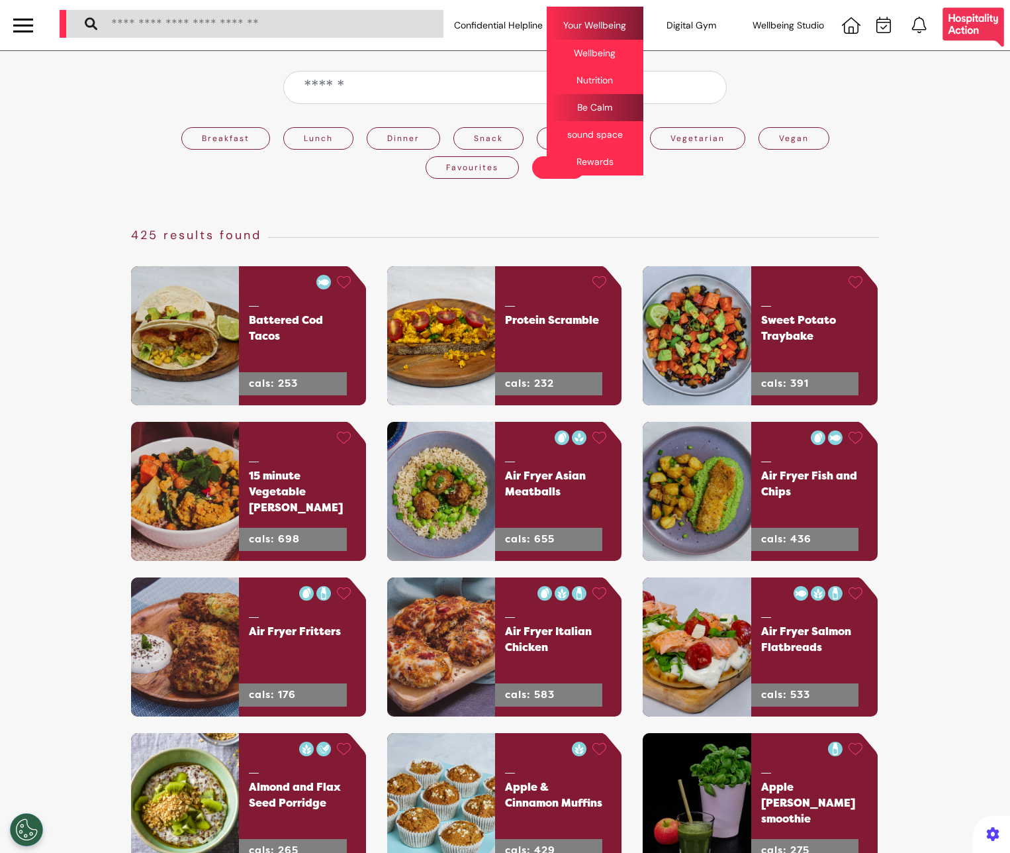
click at [579, 110] on div "Be Calm" at bounding box center [595, 107] width 97 height 27
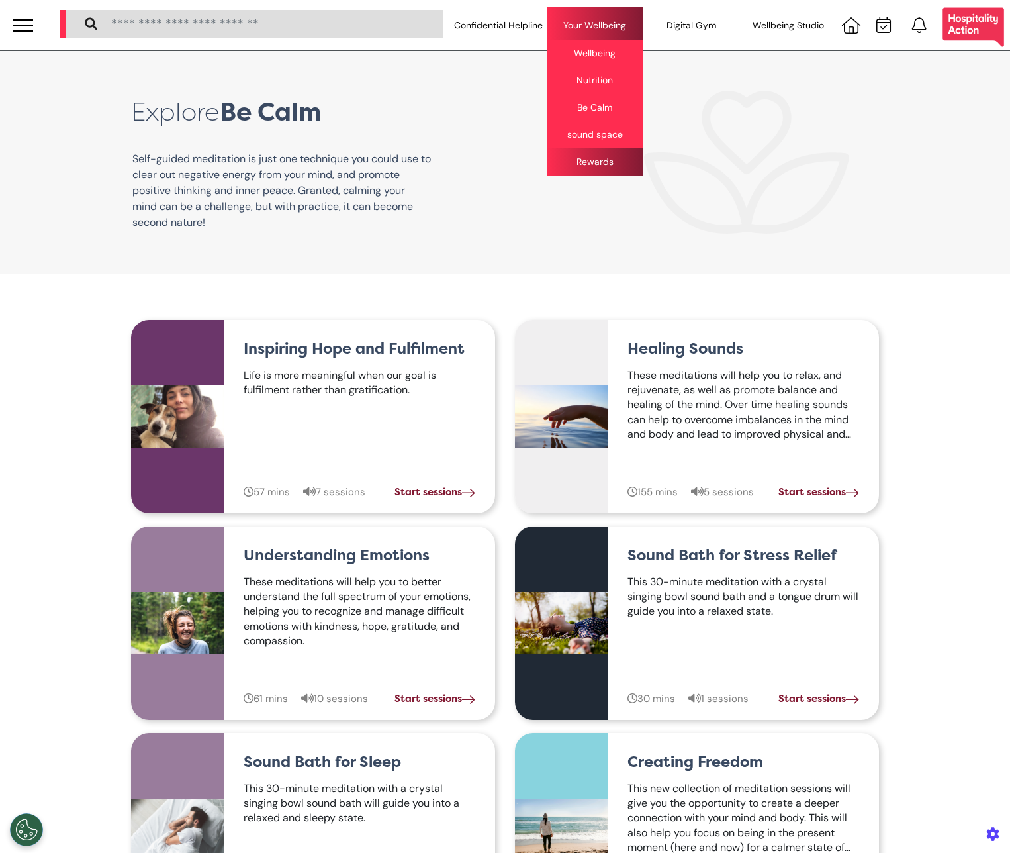
click at [587, 156] on div "Rewards" at bounding box center [595, 161] width 97 height 27
click at [592, 132] on div "sound space" at bounding box center [595, 134] width 97 height 27
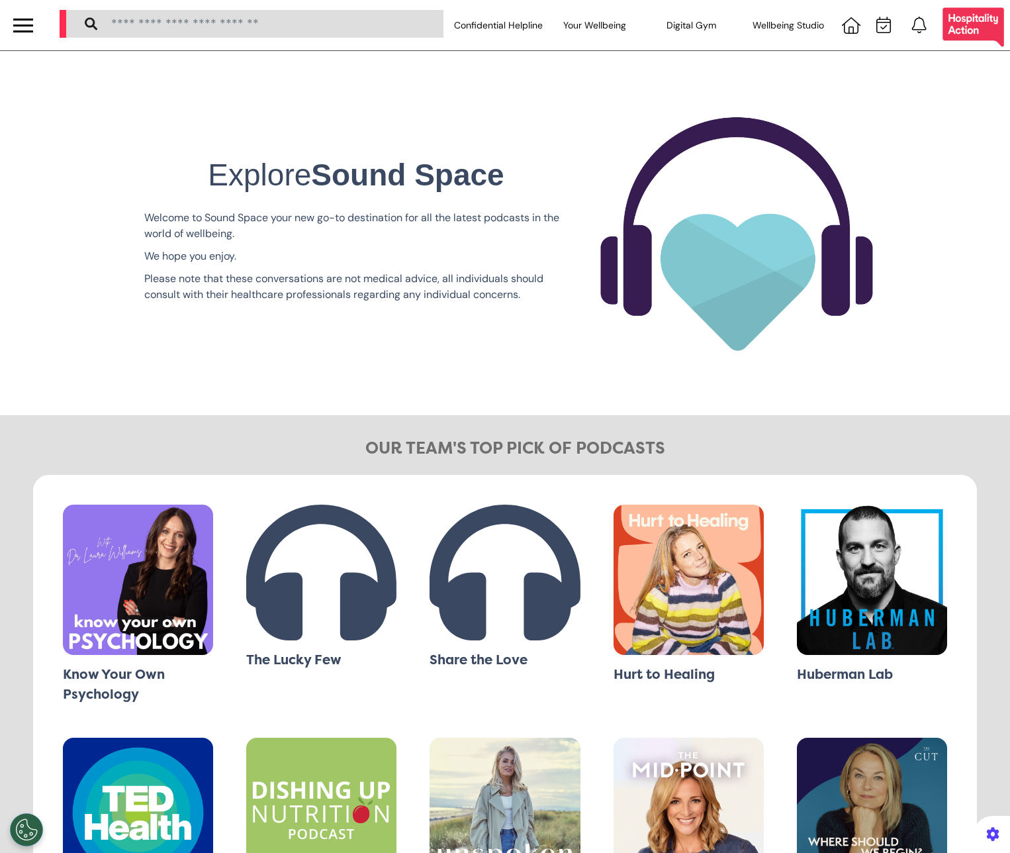
click at [502, 303] on div "Explore Sound Space Welcome to Sound Space your new go-to destination for all t…" at bounding box center [355, 233] width 463 height 152
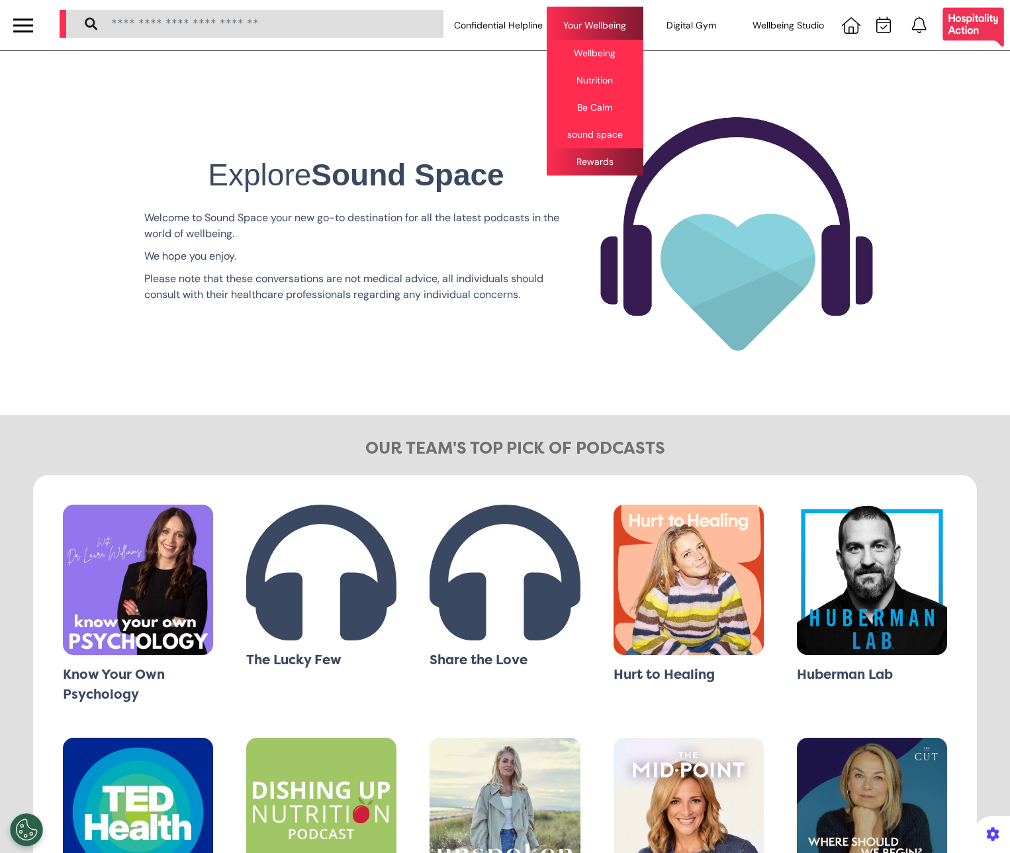
click at [593, 164] on div "Rewards" at bounding box center [595, 161] width 97 height 27
click at [578, 156] on div "Rewards" at bounding box center [595, 161] width 97 height 27
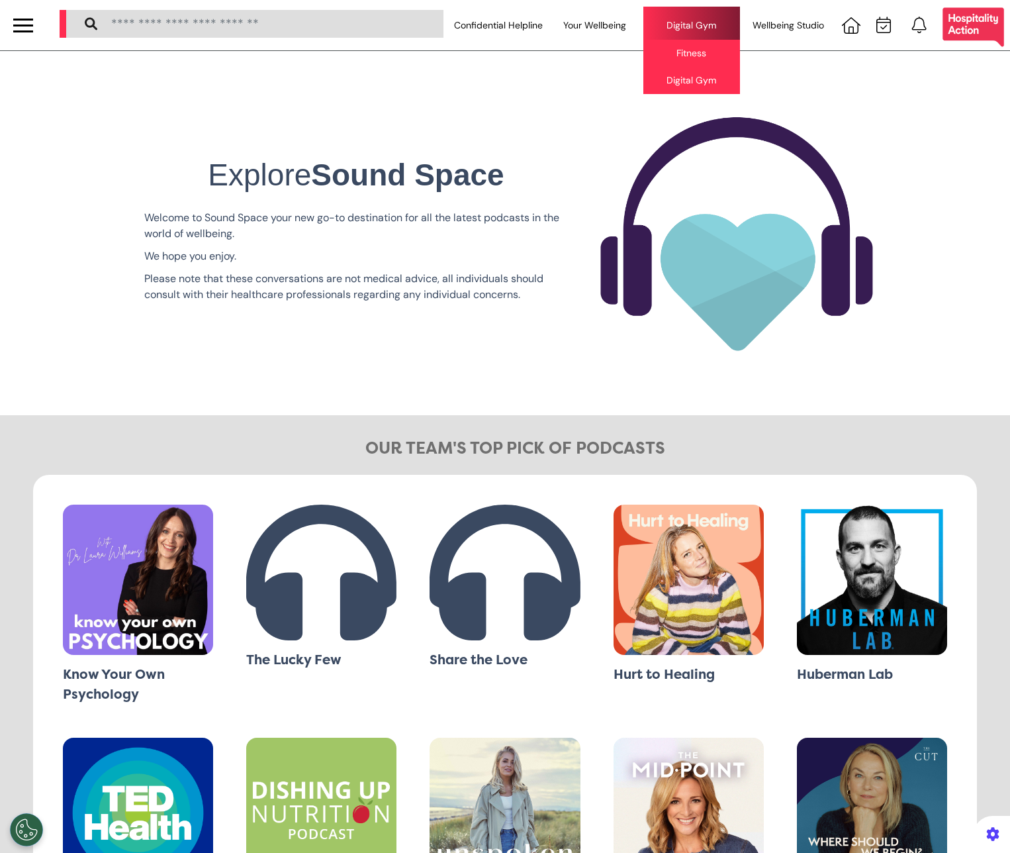
click at [716, 32] on div "Digital Gym Fitness Digital Gym" at bounding box center [692, 25] width 97 height 37
click at [704, 46] on div "Fitness" at bounding box center [692, 53] width 97 height 27
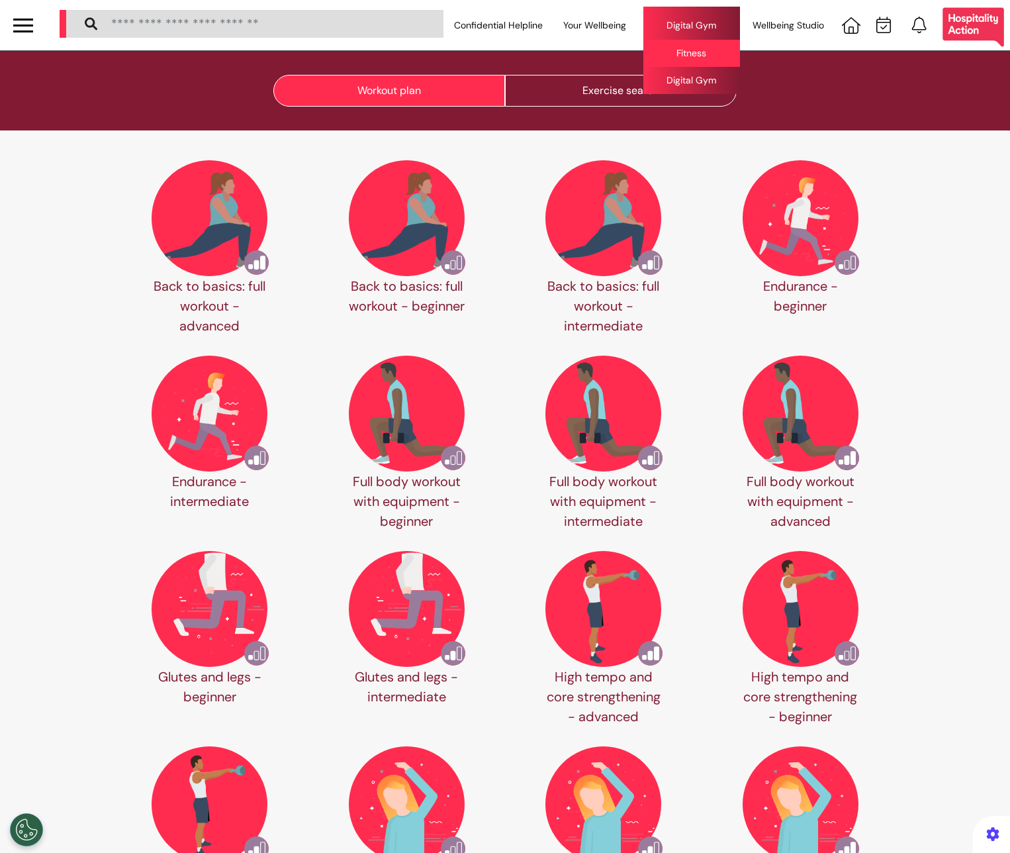
click at [687, 84] on div "Digital Gym" at bounding box center [692, 80] width 97 height 27
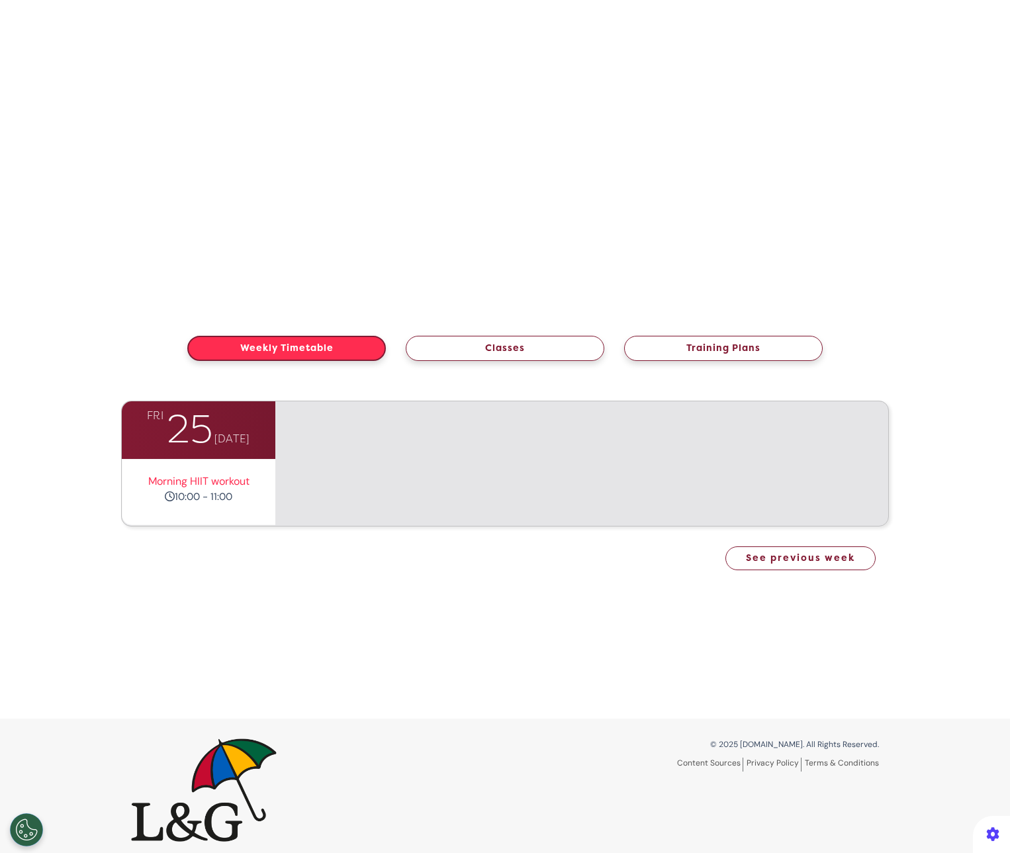
scroll to position [62, 0]
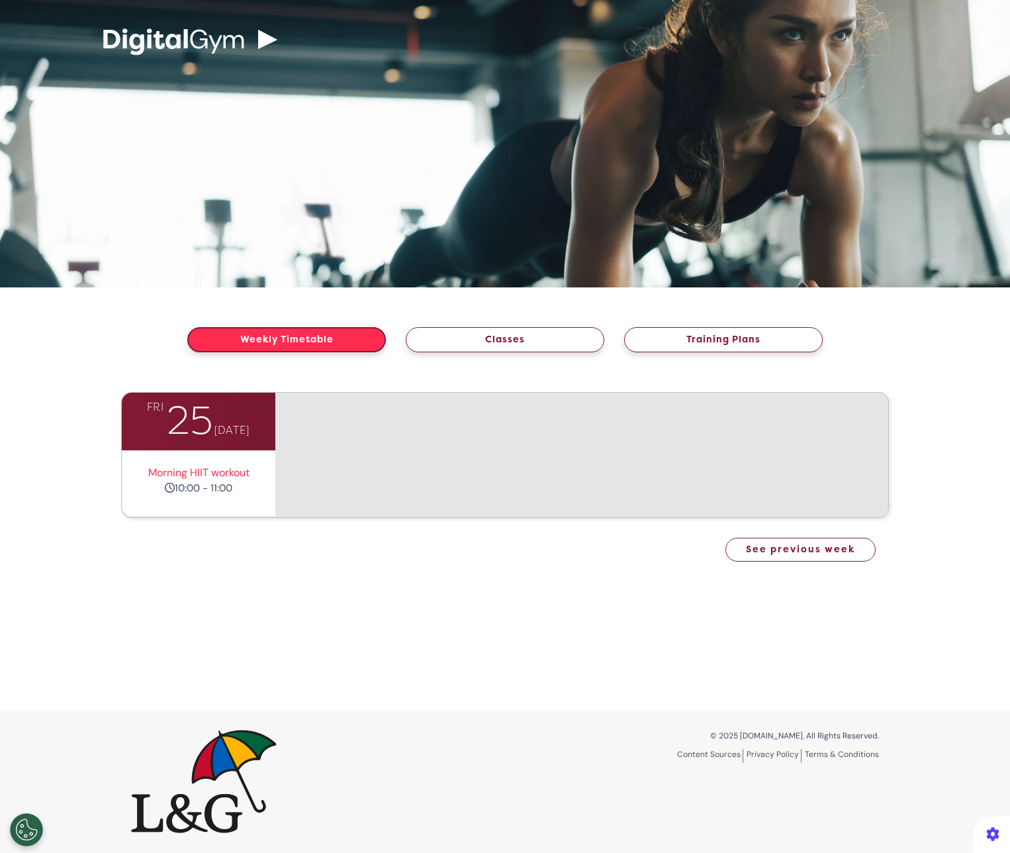
click at [254, 451] on div "Morning HIIT workout 10:00 - 11:00" at bounding box center [199, 483] width 154 height 66
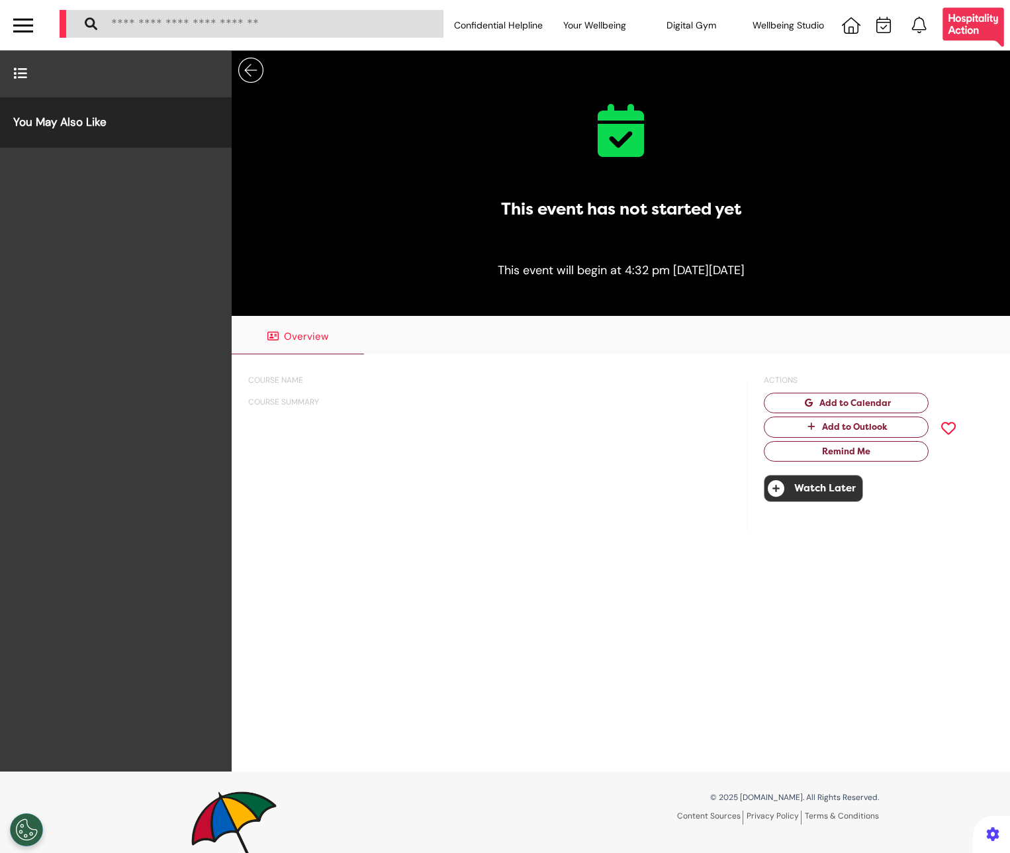
click at [617, 220] on div "This event has not started yet" at bounding box center [621, 209] width 240 height 25
click at [634, 119] on icon at bounding box center [621, 130] width 46 height 53
click at [281, 380] on div "COURSE NAME" at bounding box center [494, 380] width 493 height 12
click at [292, 396] on div "COURSE SUMMARY" at bounding box center [494, 402] width 493 height 12
click at [263, 72] on img at bounding box center [250, 70] width 25 height 25
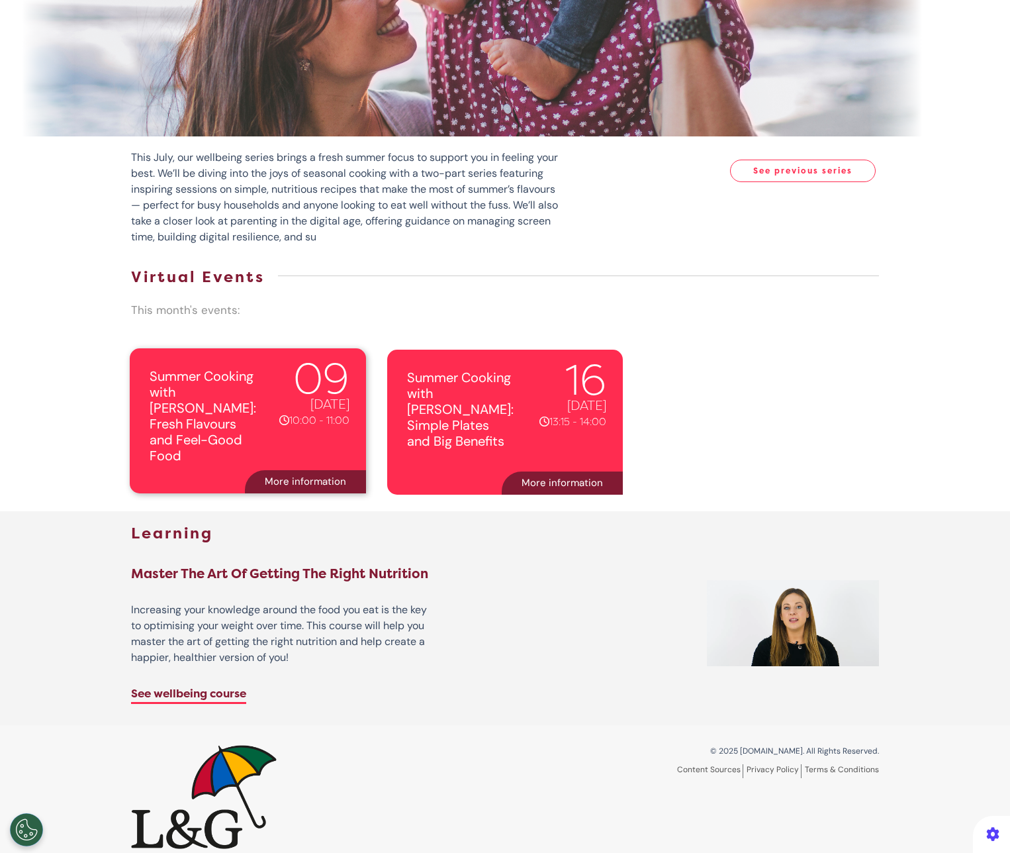
click at [280, 408] on div "10:00 - 11:00" at bounding box center [311, 416] width 77 height 17
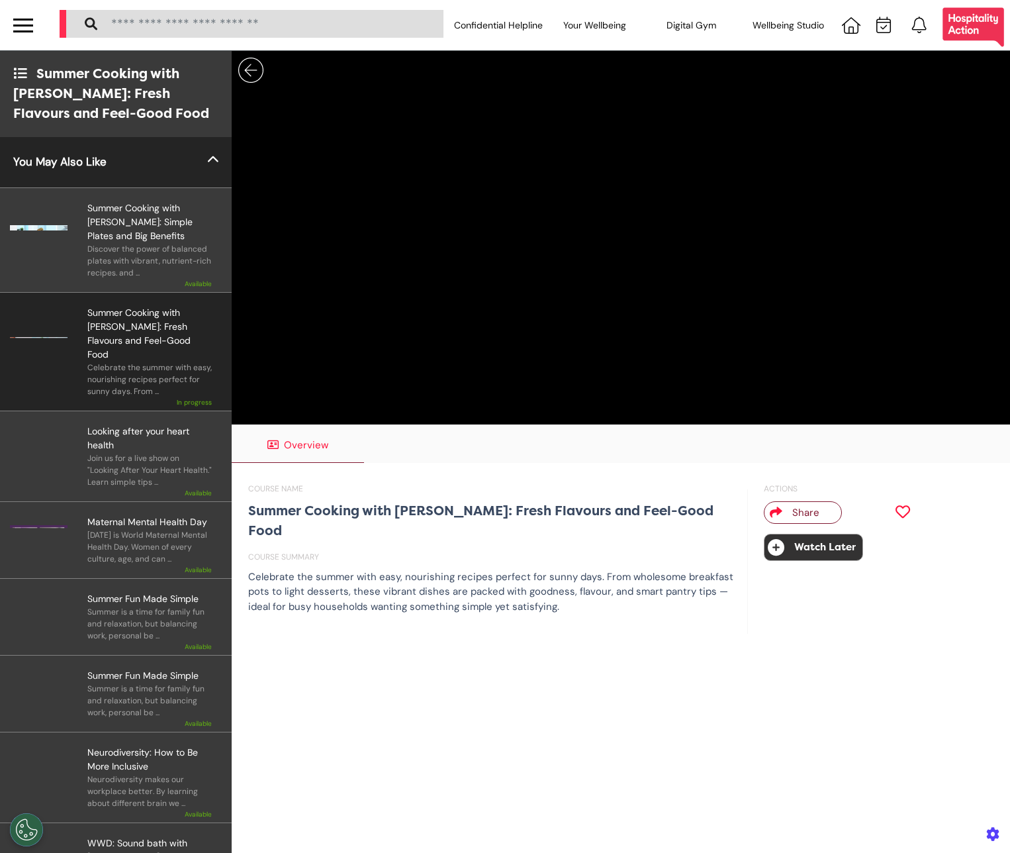
click at [32, 222] on div at bounding box center [39, 241] width 58 height 81
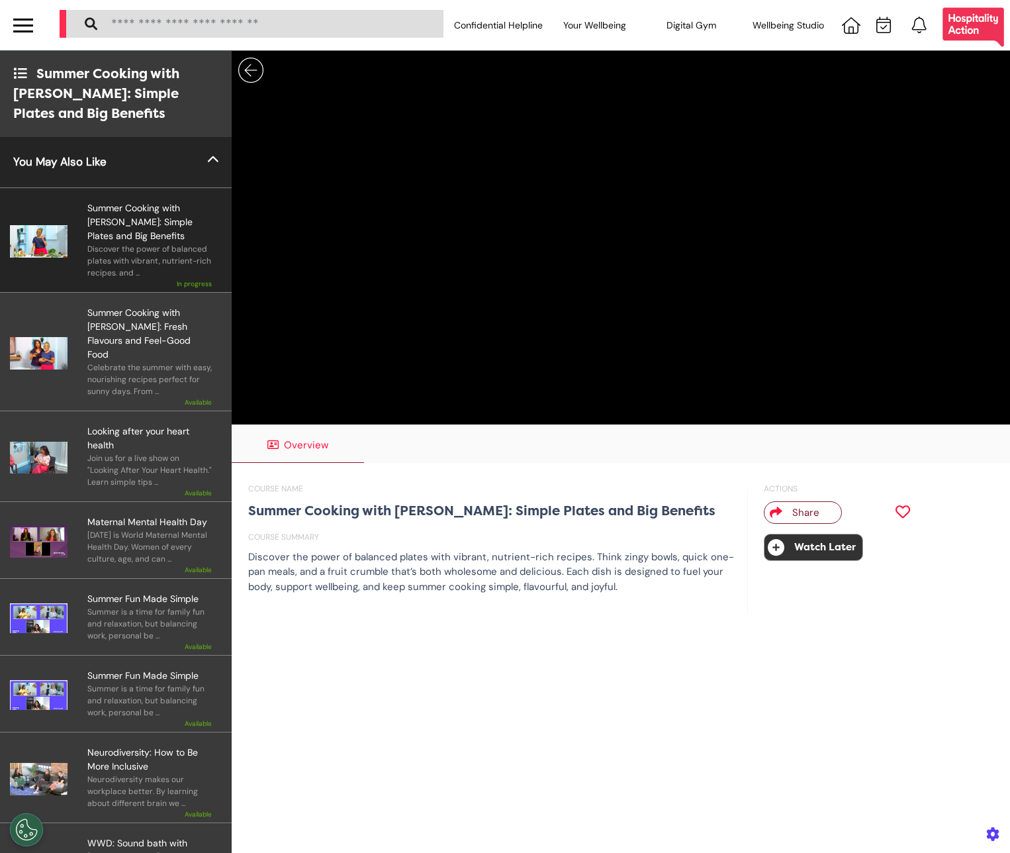
click at [250, 70] on img at bounding box center [250, 70] width 25 height 25
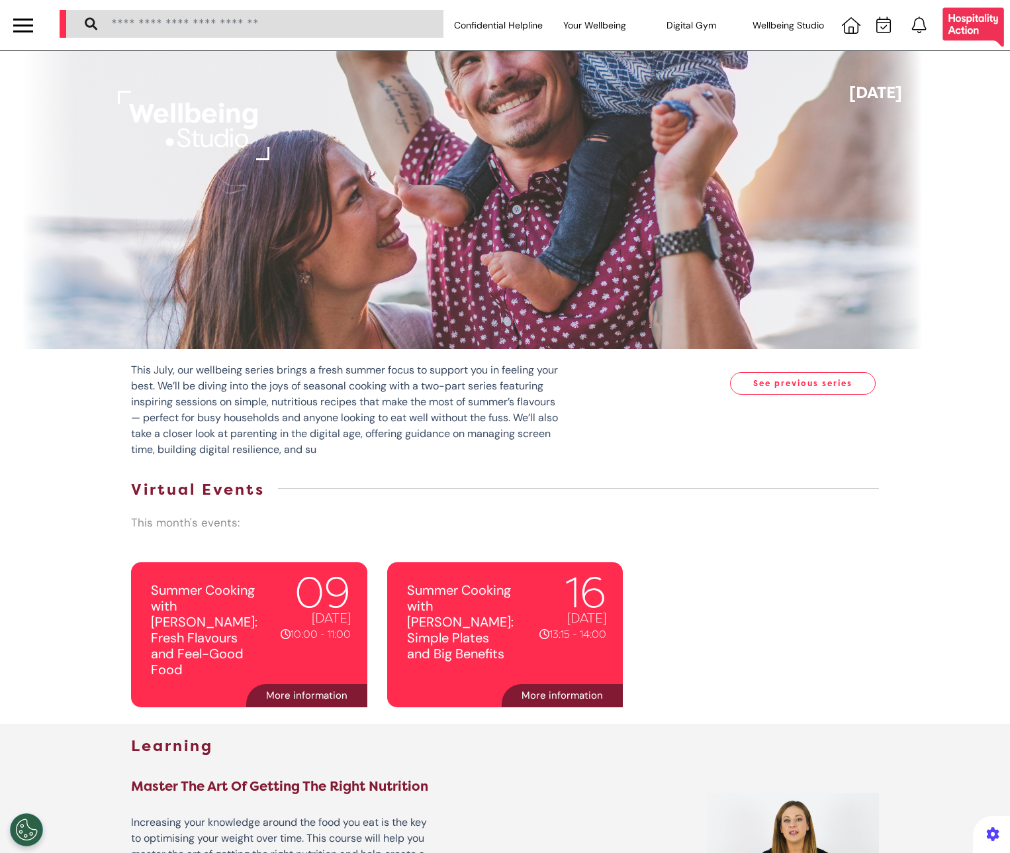
drag, startPoint x: 307, startPoint y: 373, endPoint x: 279, endPoint y: 192, distance: 183.0
click at [307, 370] on p "This July, our wellbeing series brings a fresh summer focus to support you in f…" at bounding box center [345, 409] width 428 height 95
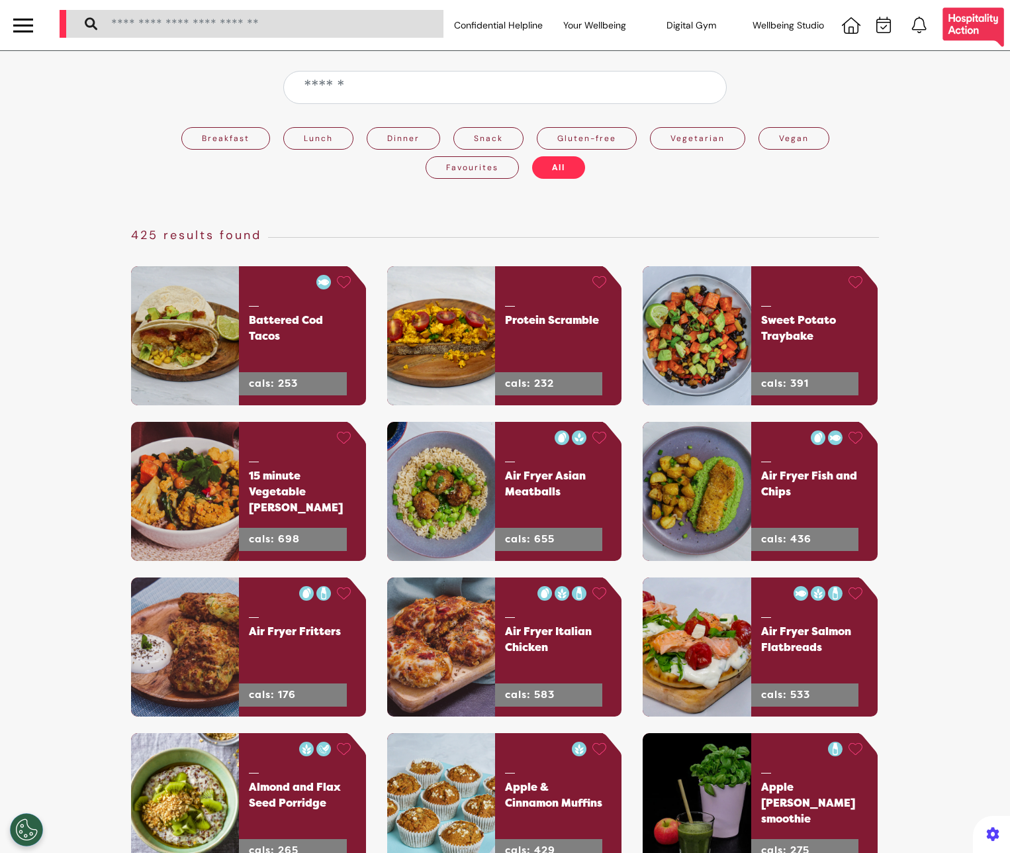
click at [29, 13] on div at bounding box center [23, 25] width 46 height 50
click at [20, 31] on div at bounding box center [23, 31] width 20 height 2
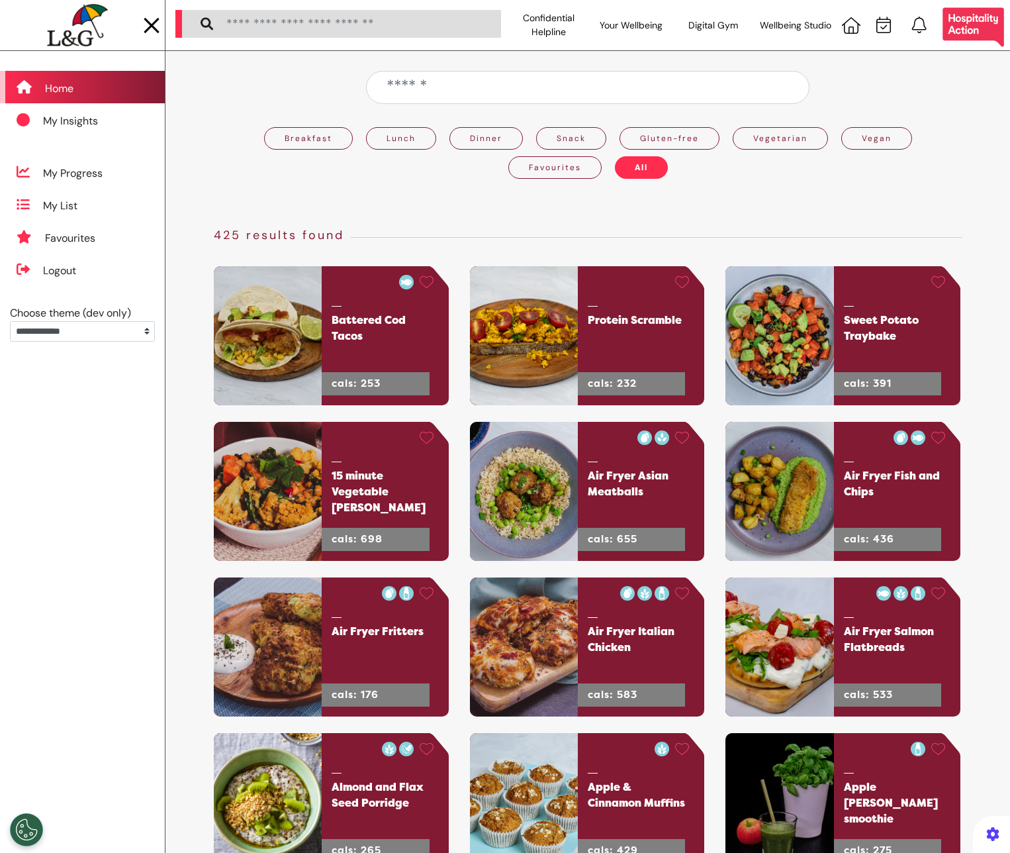
click at [85, 97] on div "Home" at bounding box center [82, 87] width 165 height 32
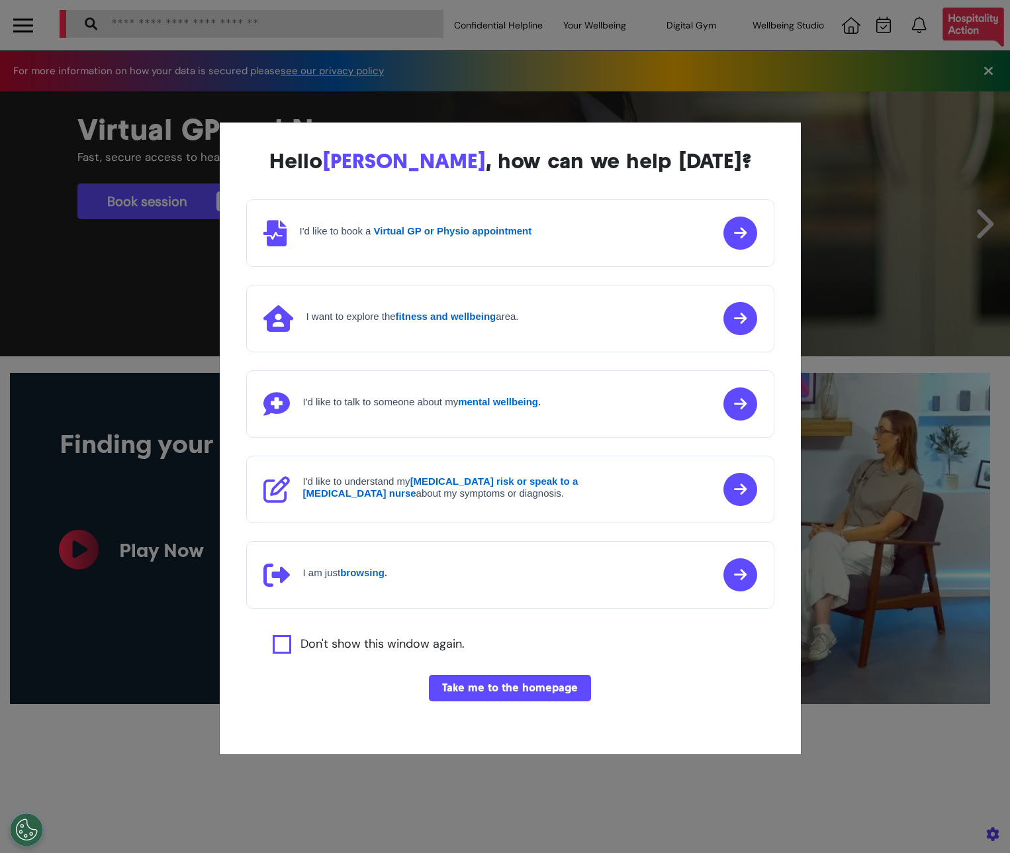
scroll to position [0, 505]
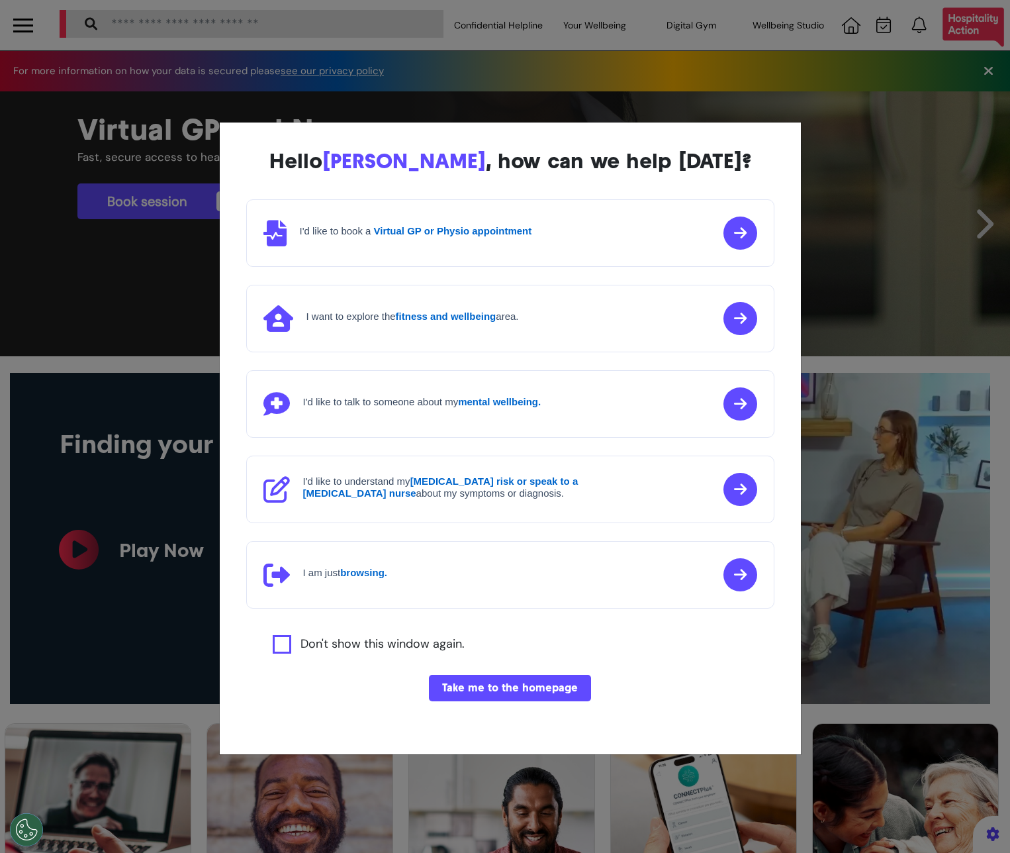
click at [522, 691] on button "Take me to the homepage" at bounding box center [510, 688] width 162 height 26
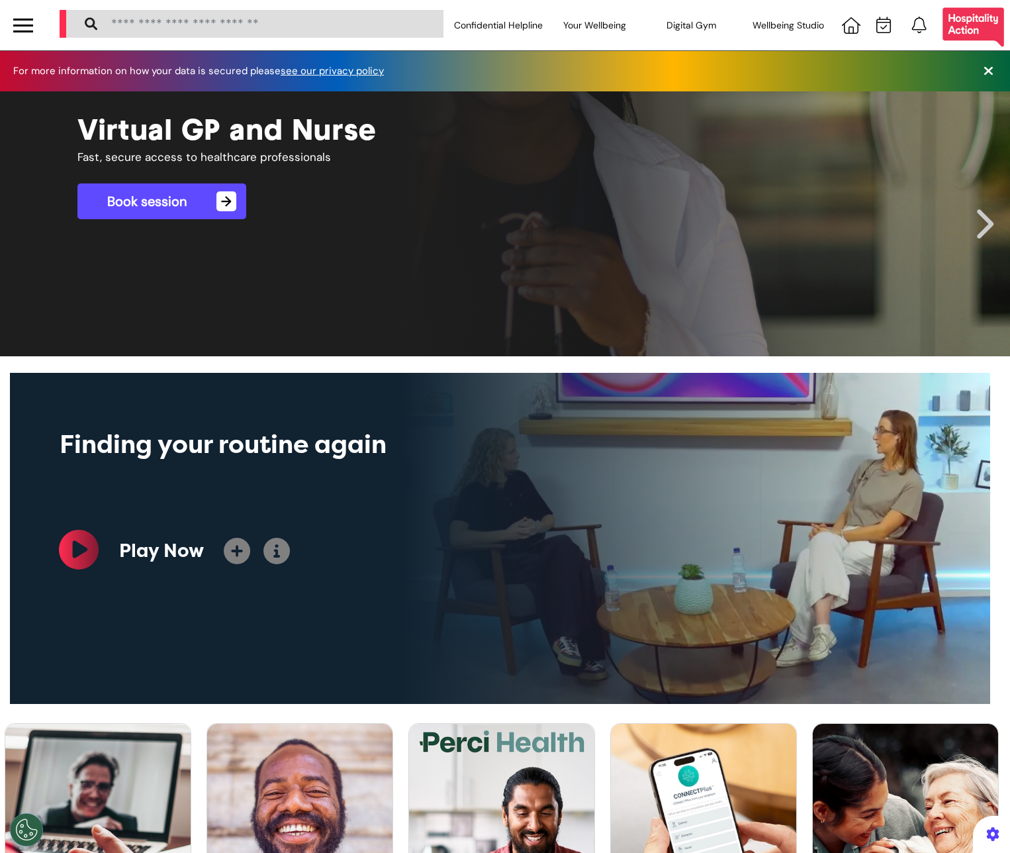
click at [198, 196] on link "Book session →" at bounding box center [161, 201] width 169 height 36
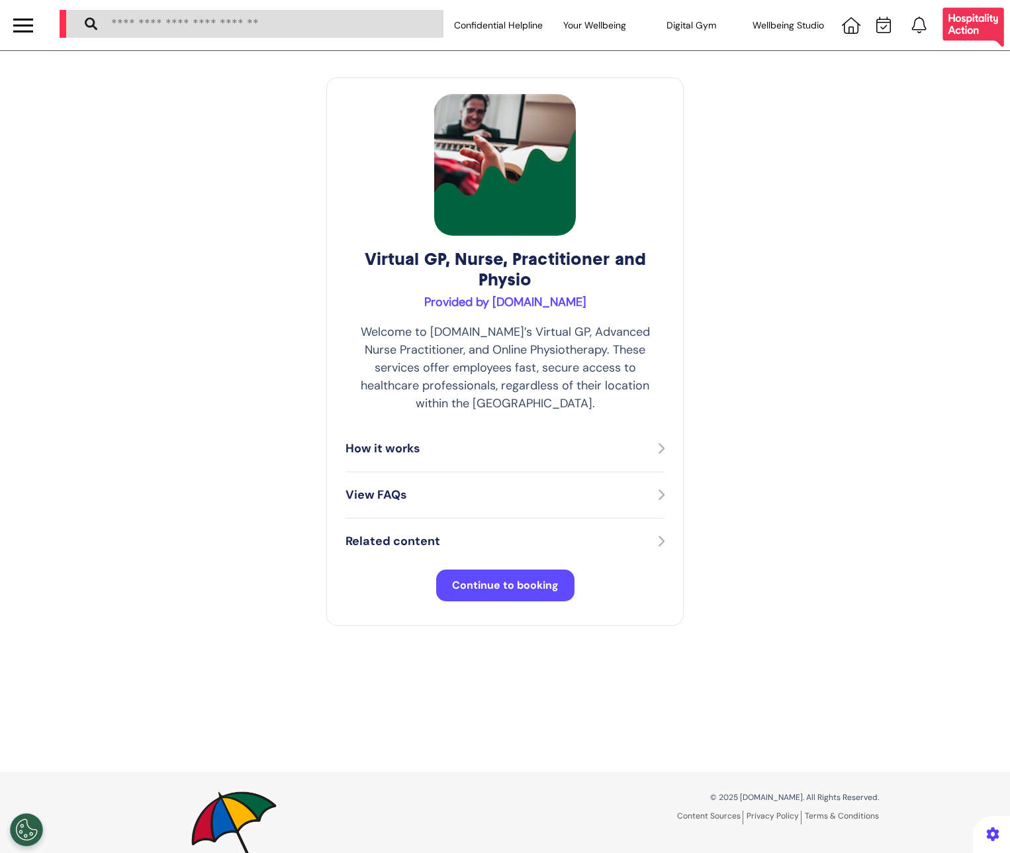
select select "**"
click at [477, 486] on div "View FAQs" at bounding box center [505, 495] width 319 height 18
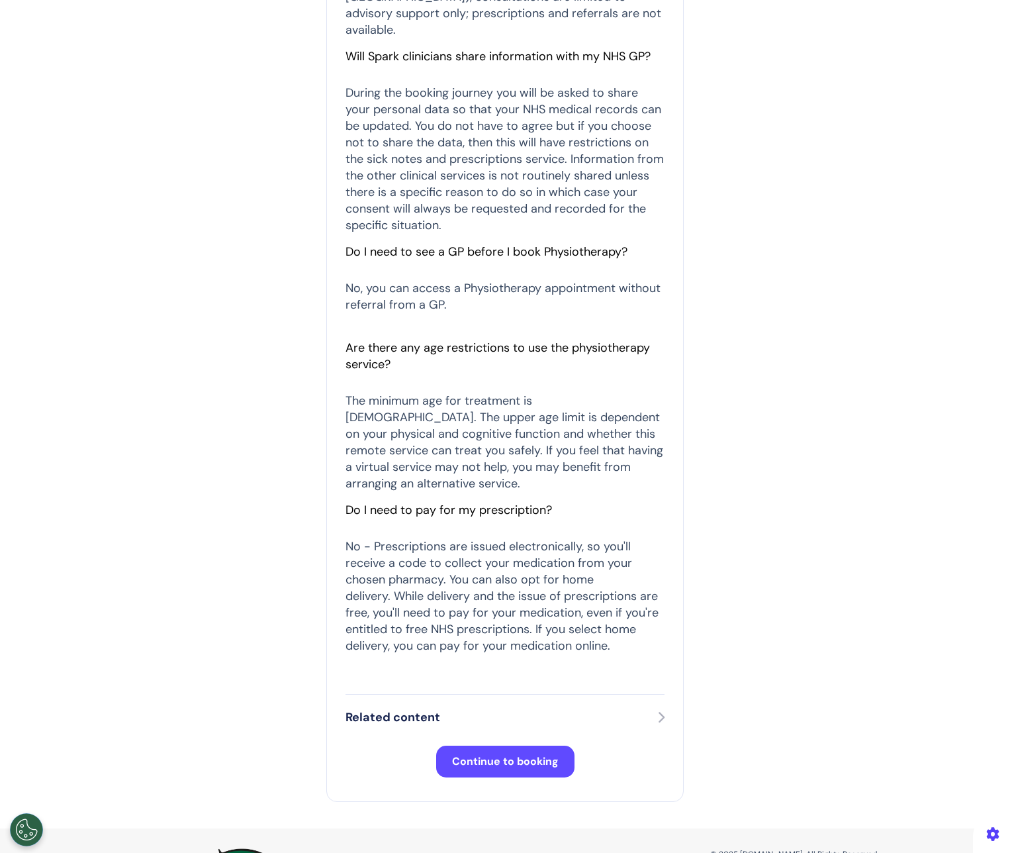
click at [493, 708] on div "Related content" at bounding box center [505, 717] width 319 height 18
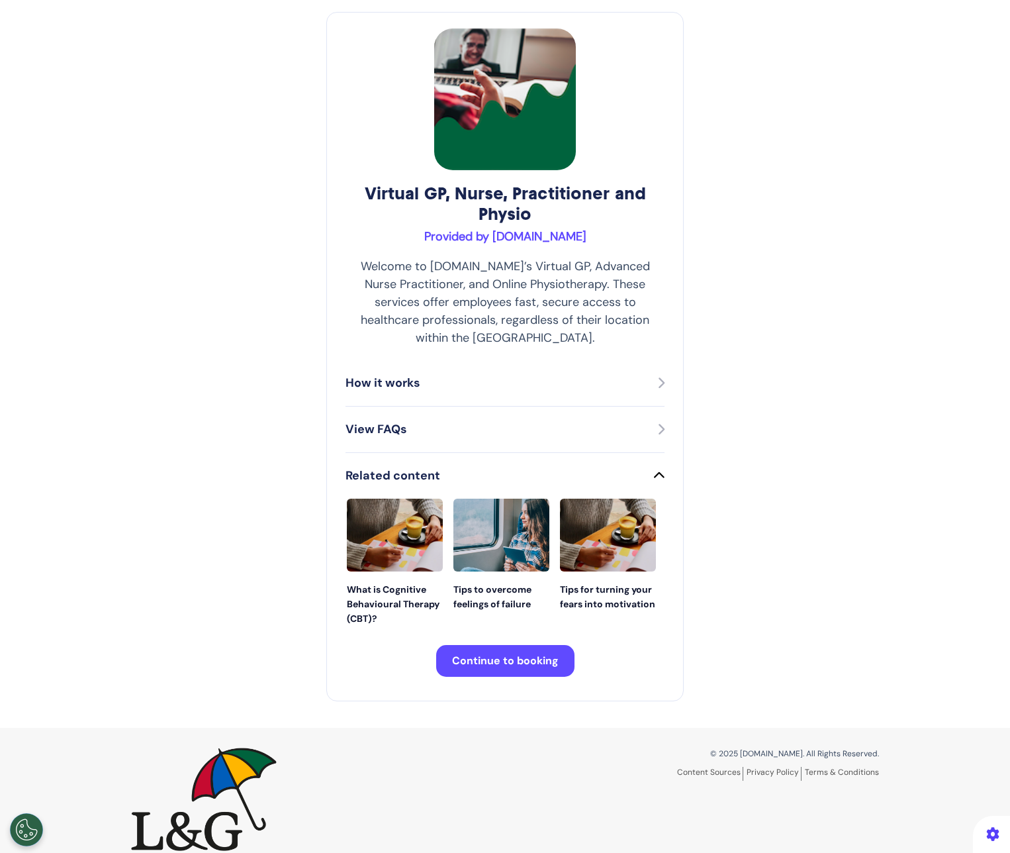
click at [490, 420] on button "View FAQs" at bounding box center [505, 429] width 319 height 19
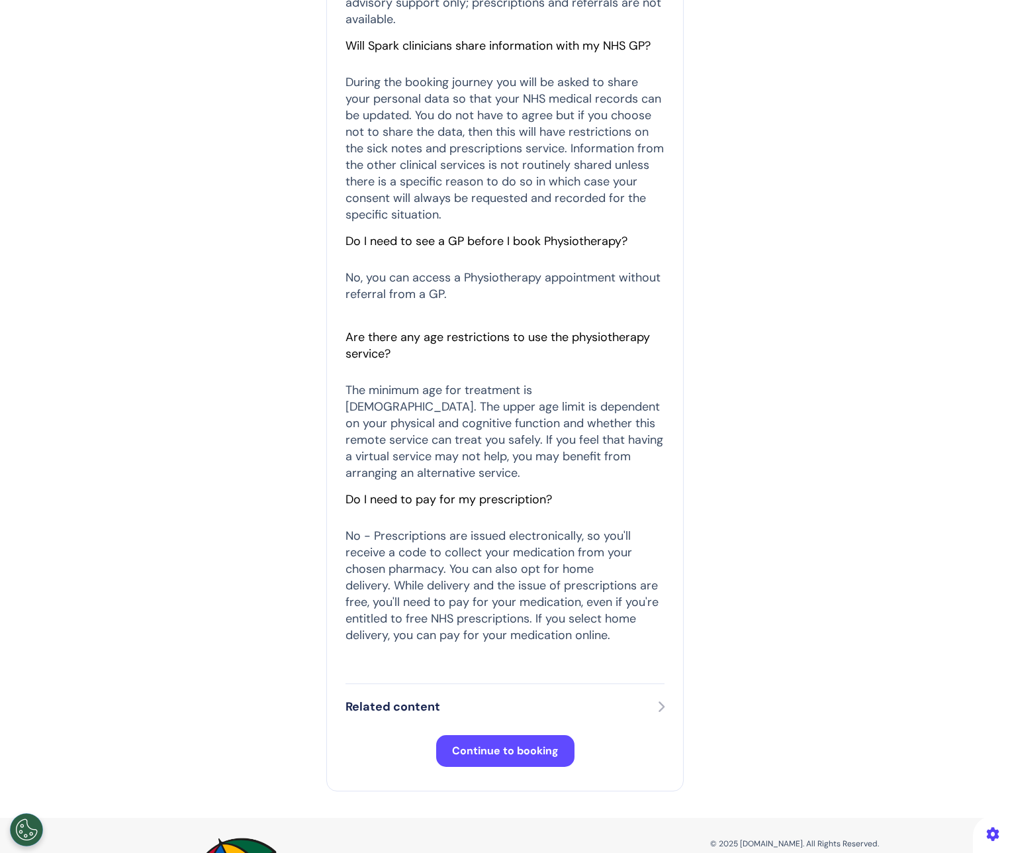
scroll to position [716, 0]
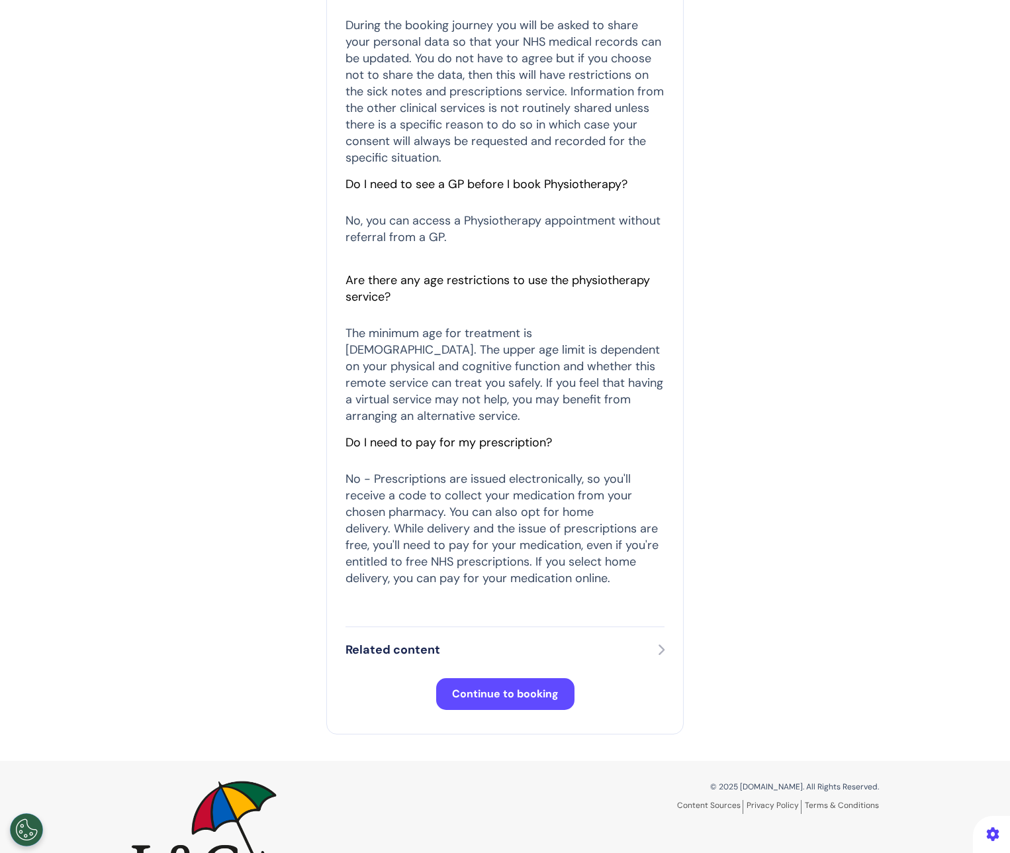
click at [488, 687] on span "Continue to booking" at bounding box center [505, 694] width 107 height 14
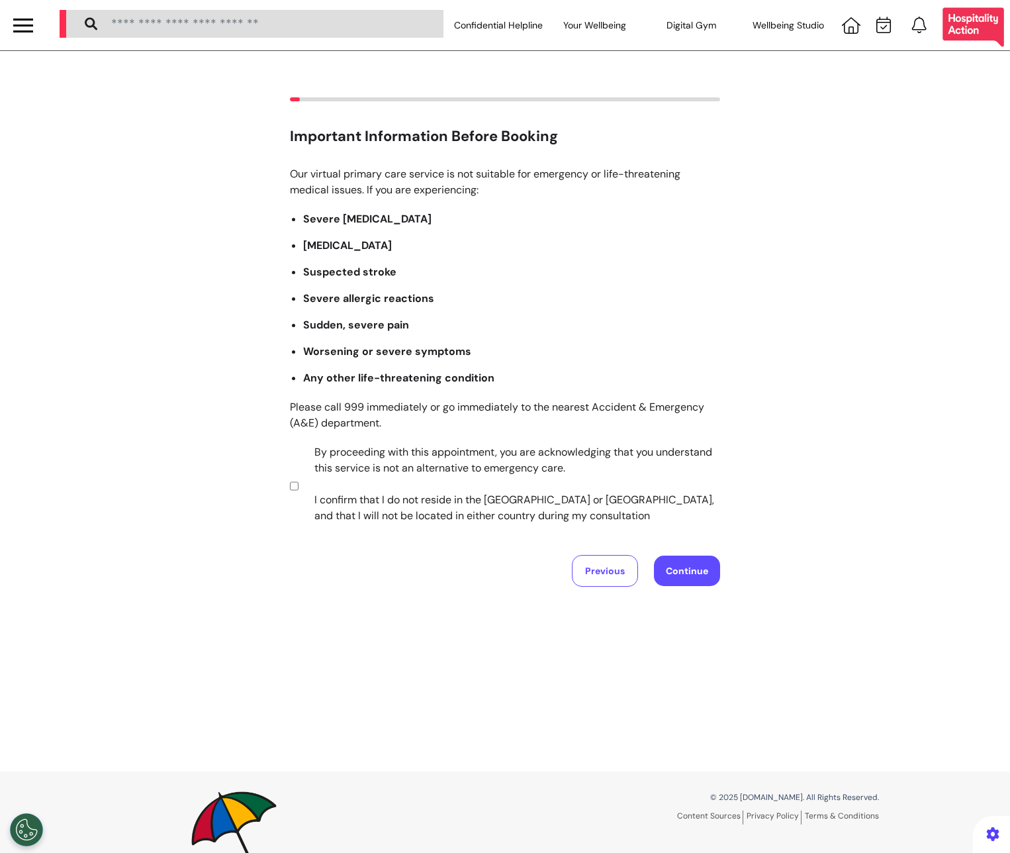
click at [645, 566] on div "Previous Continue" at bounding box center [505, 571] width 430 height 32
click at [668, 562] on button "Continue" at bounding box center [687, 570] width 66 height 30
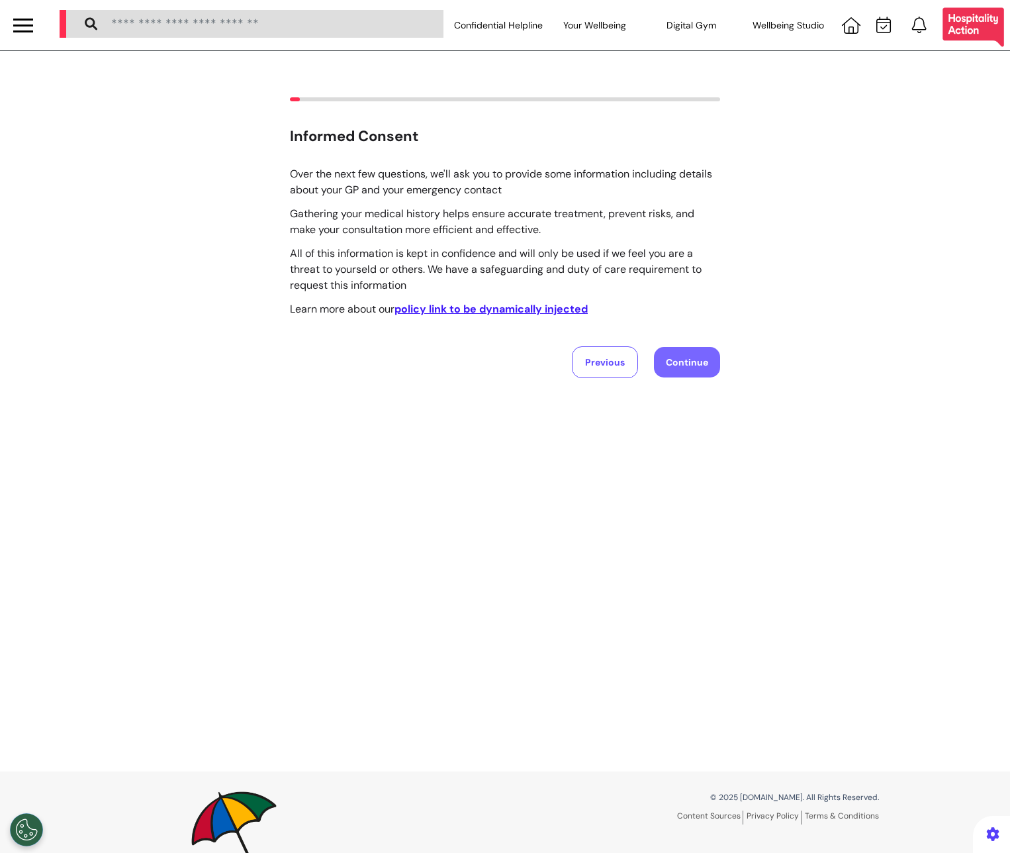
click at [670, 358] on button "Continue" at bounding box center [687, 362] width 66 height 30
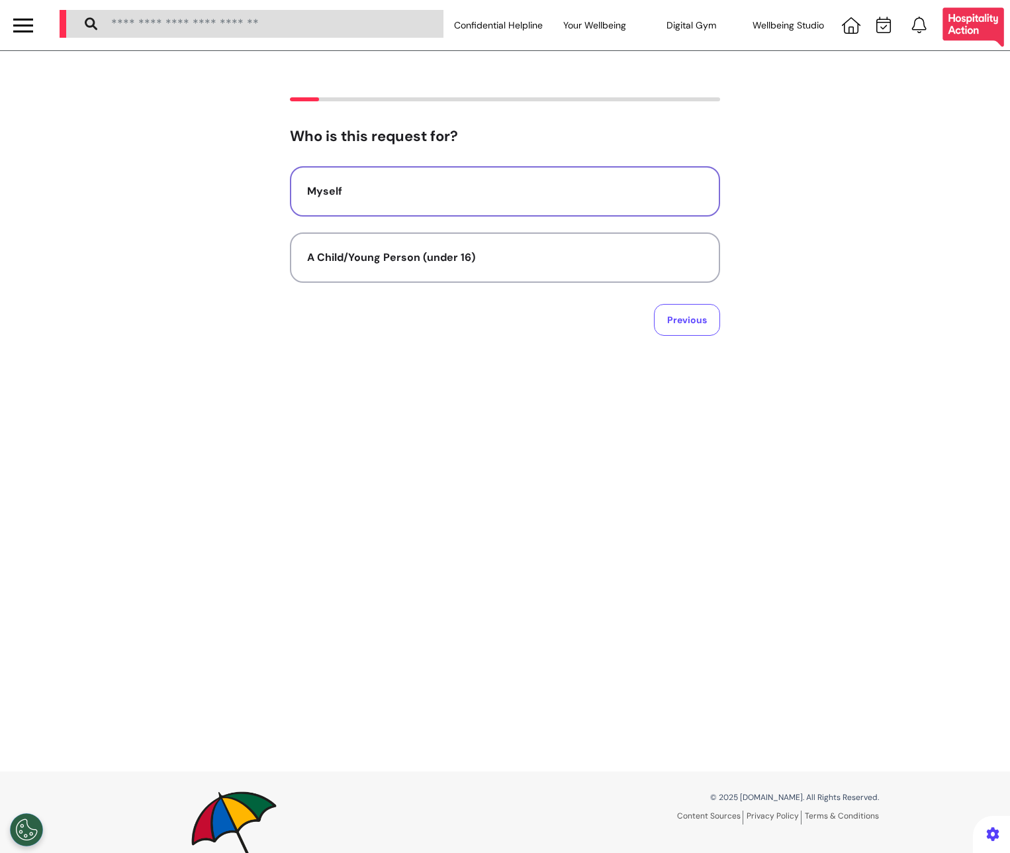
click at [438, 193] on div "Myself" at bounding box center [505, 191] width 396 height 16
select select "****"
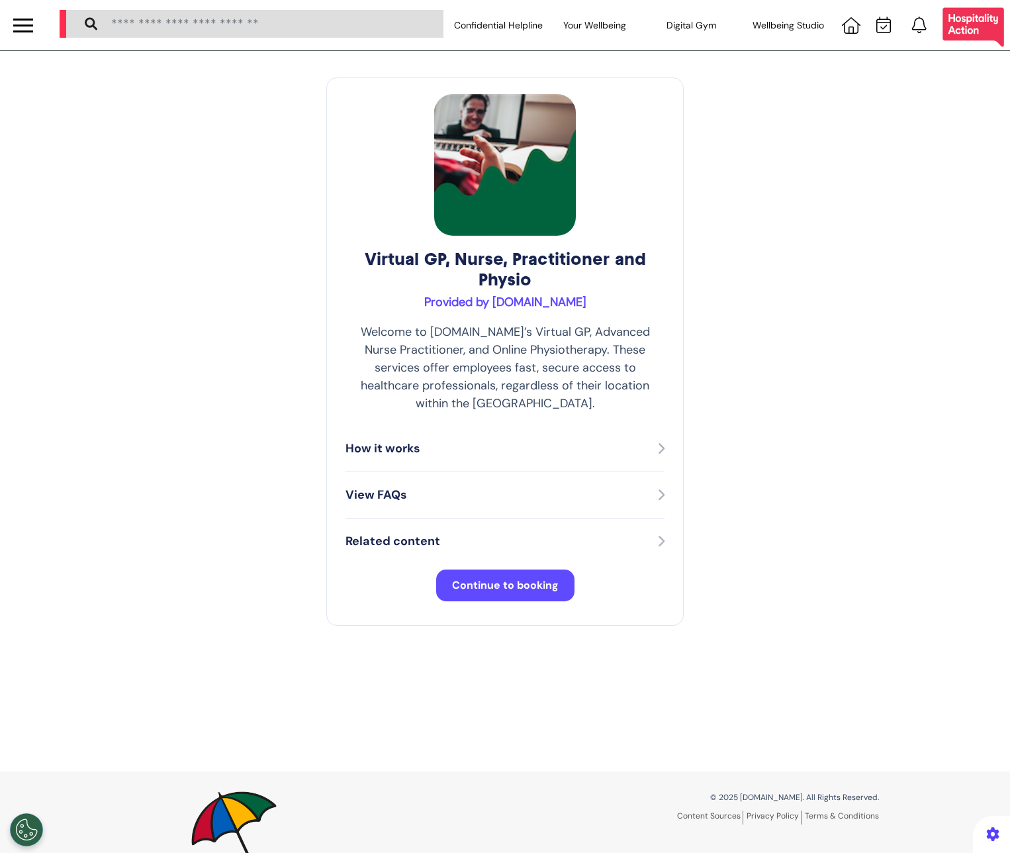
click at [485, 578] on span "Continue to booking" at bounding box center [505, 585] width 107 height 14
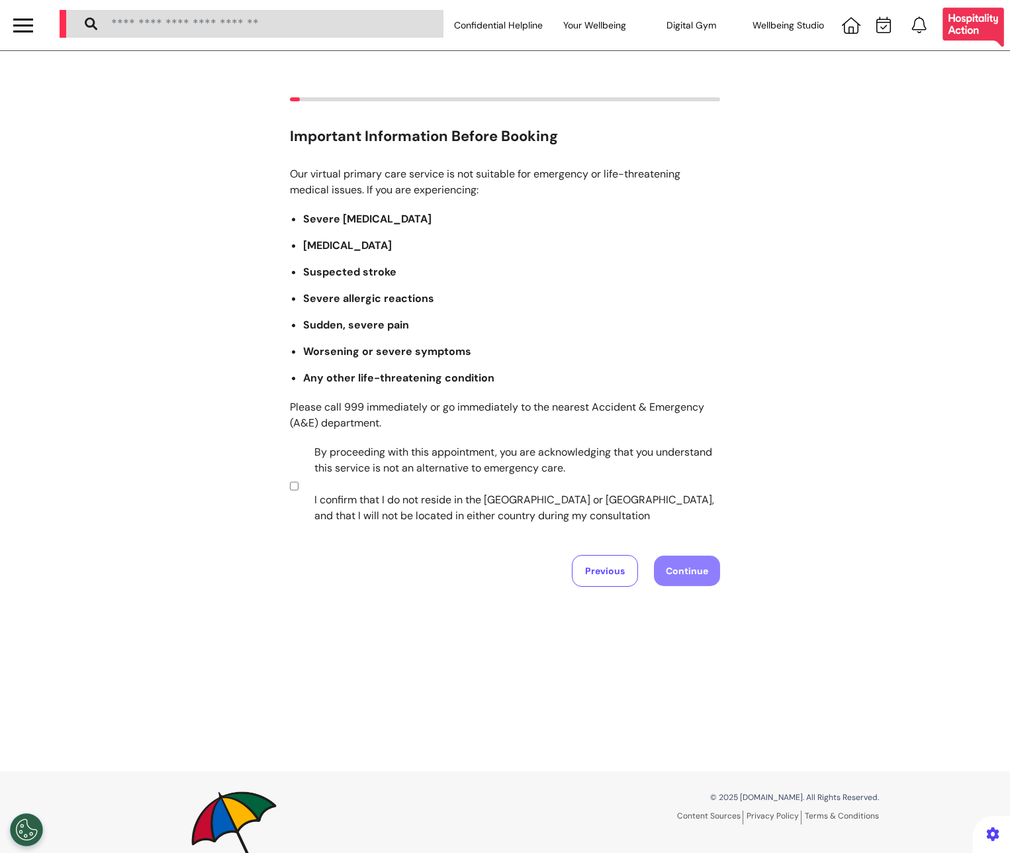
click at [295, 486] on section "By proceeding with this appointment, you are acknowledging that you understand …" at bounding box center [503, 485] width 426 height 83
click at [679, 571] on button "Continue" at bounding box center [687, 570] width 66 height 30
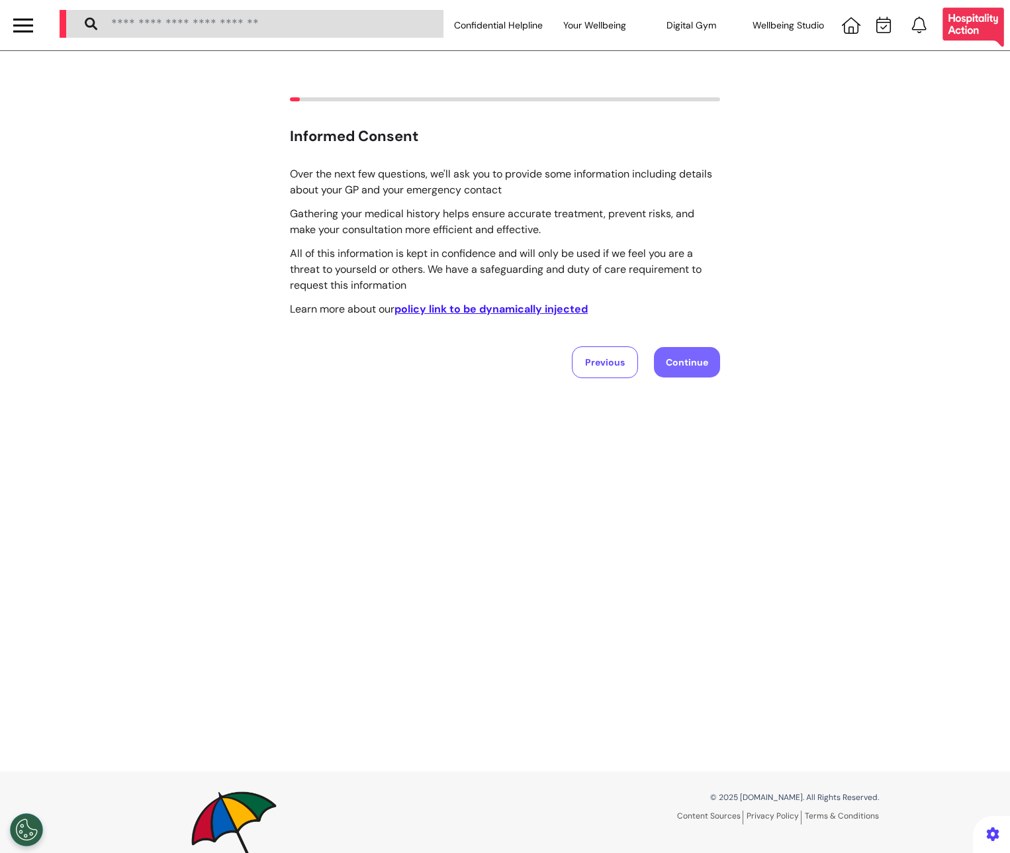
click at [673, 357] on button "Continue" at bounding box center [687, 362] width 66 height 30
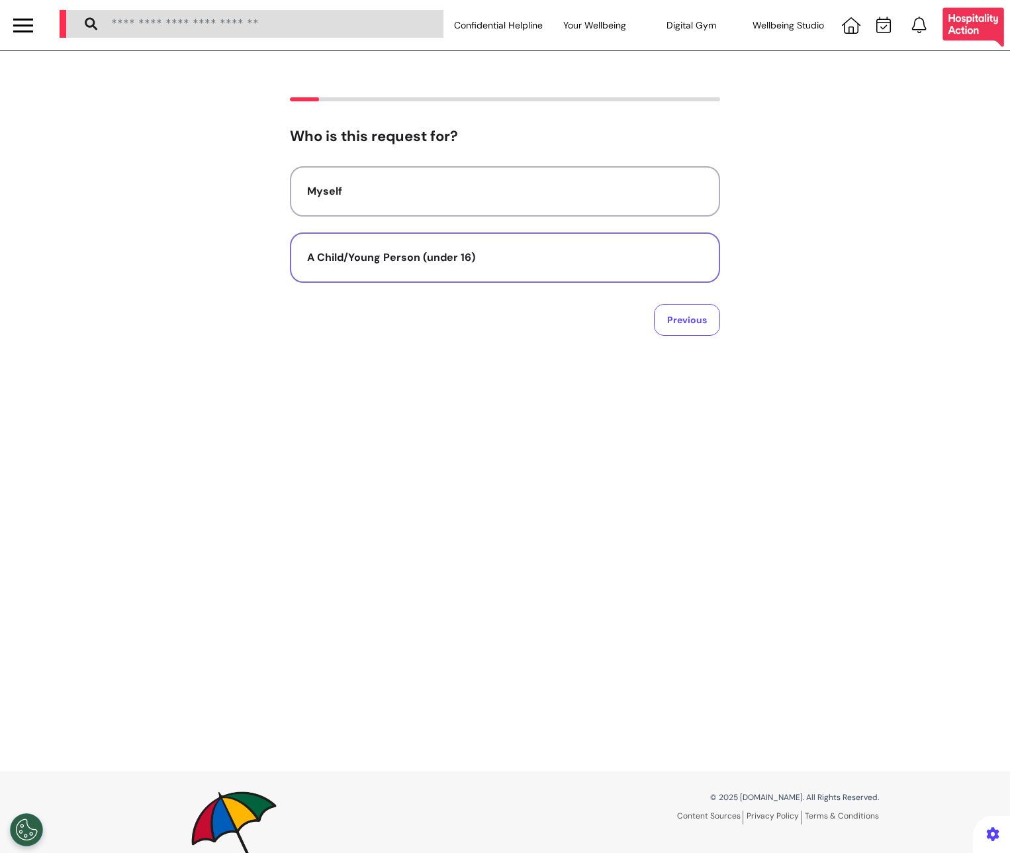
click at [520, 275] on button "A Child/Young Person (under 16)" at bounding box center [505, 257] width 430 height 50
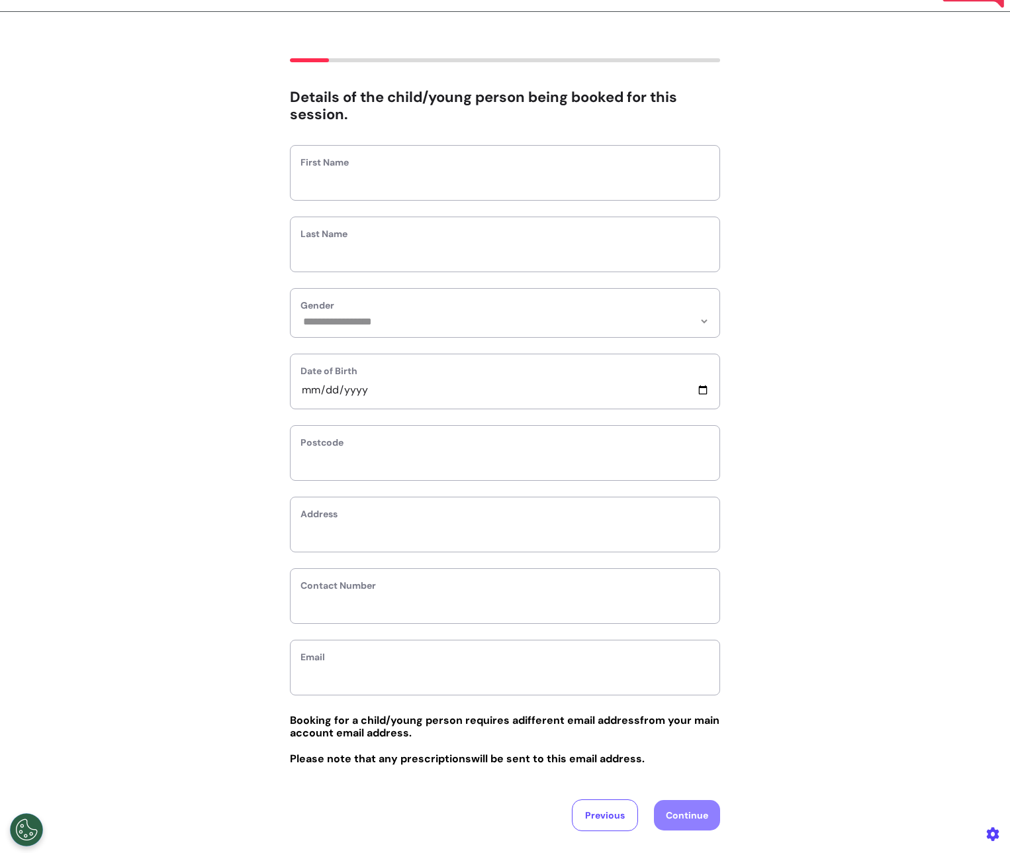
scroll to position [81, 0]
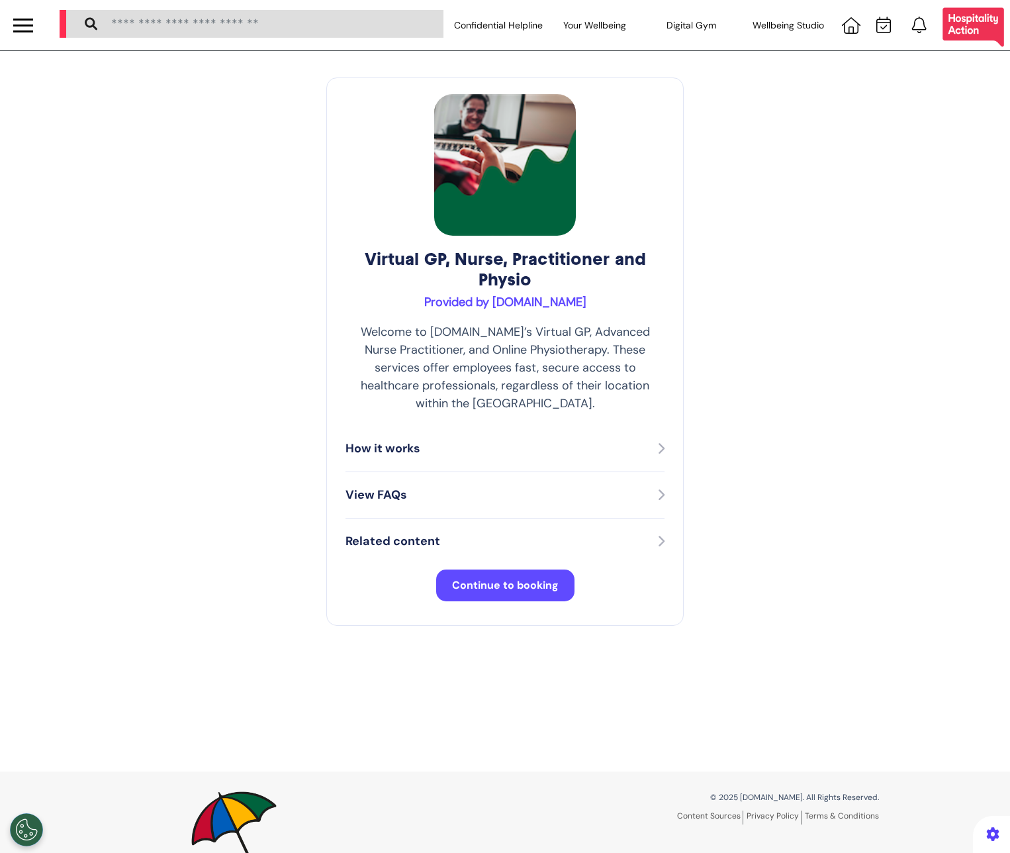
click at [520, 578] on span "Continue to booking" at bounding box center [505, 585] width 107 height 14
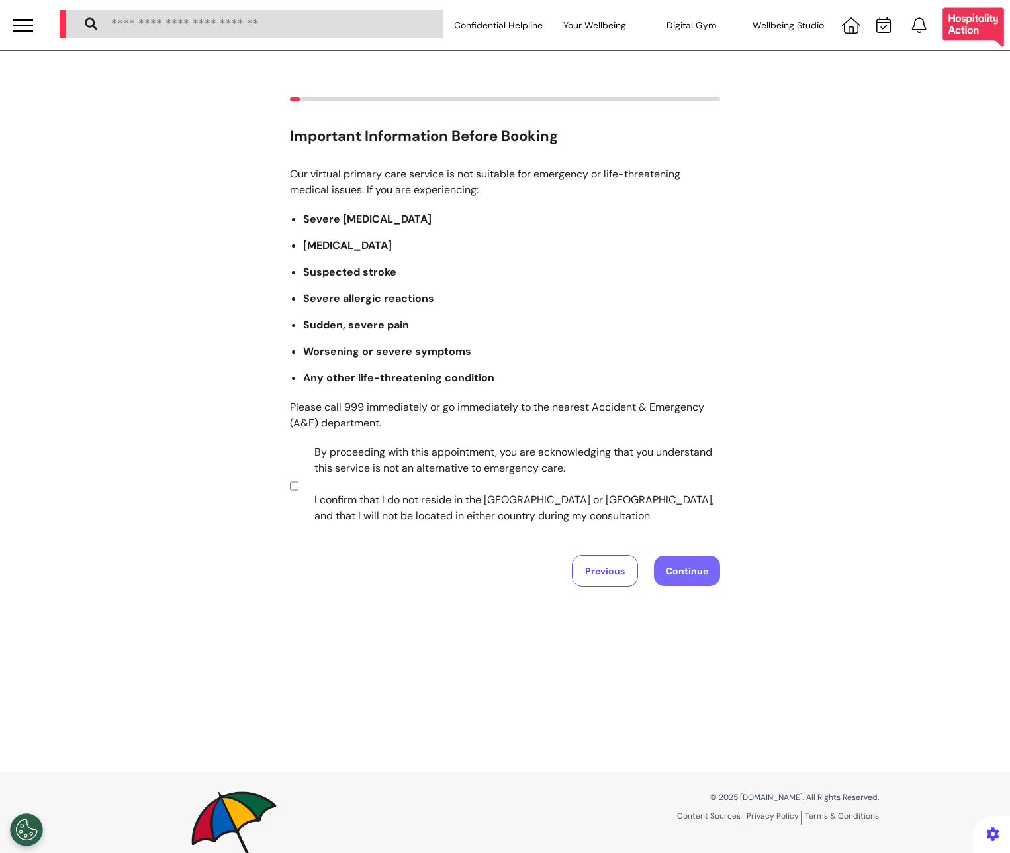
click at [671, 559] on button "Continue" at bounding box center [687, 570] width 66 height 30
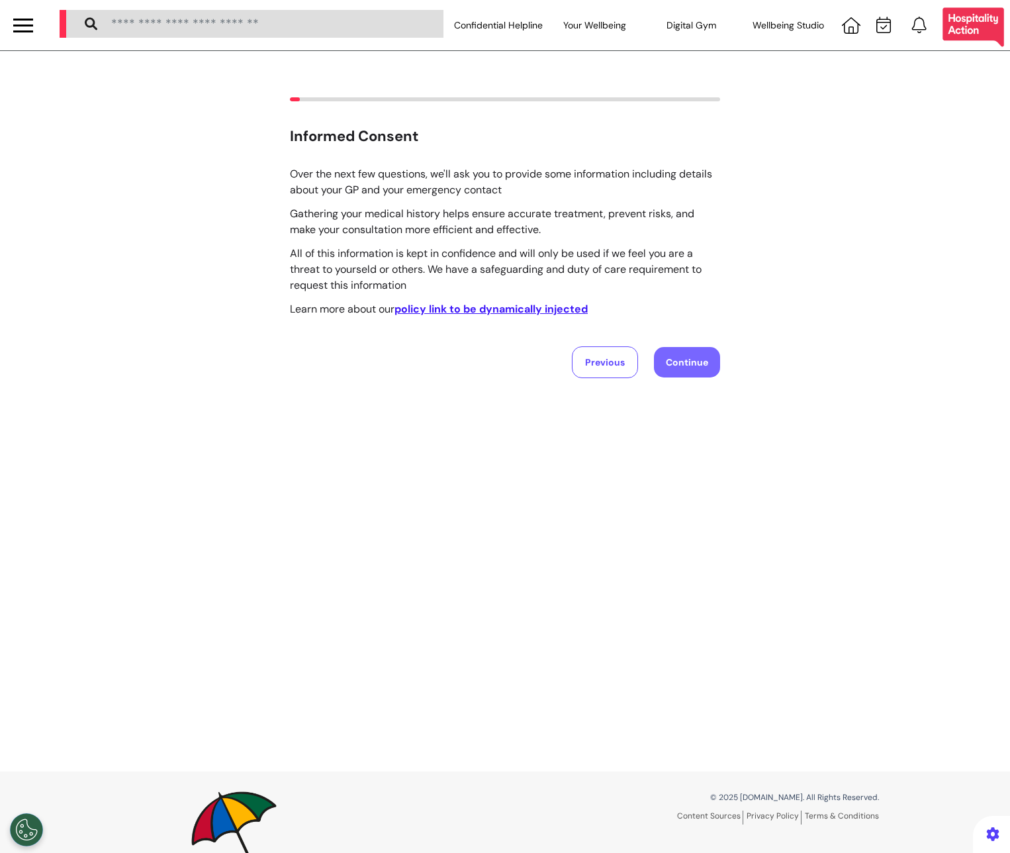
click at [677, 356] on button "Continue" at bounding box center [687, 362] width 66 height 30
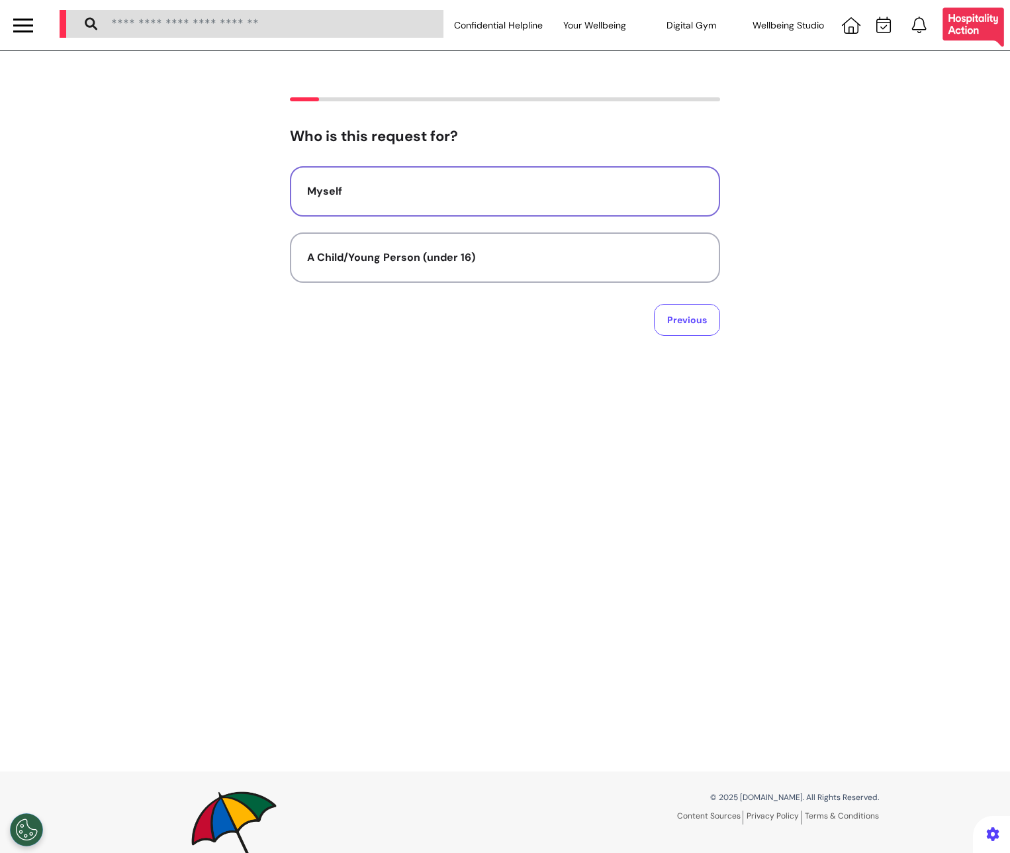
click at [506, 180] on button "Myself" at bounding box center [505, 191] width 430 height 50
select select "****"
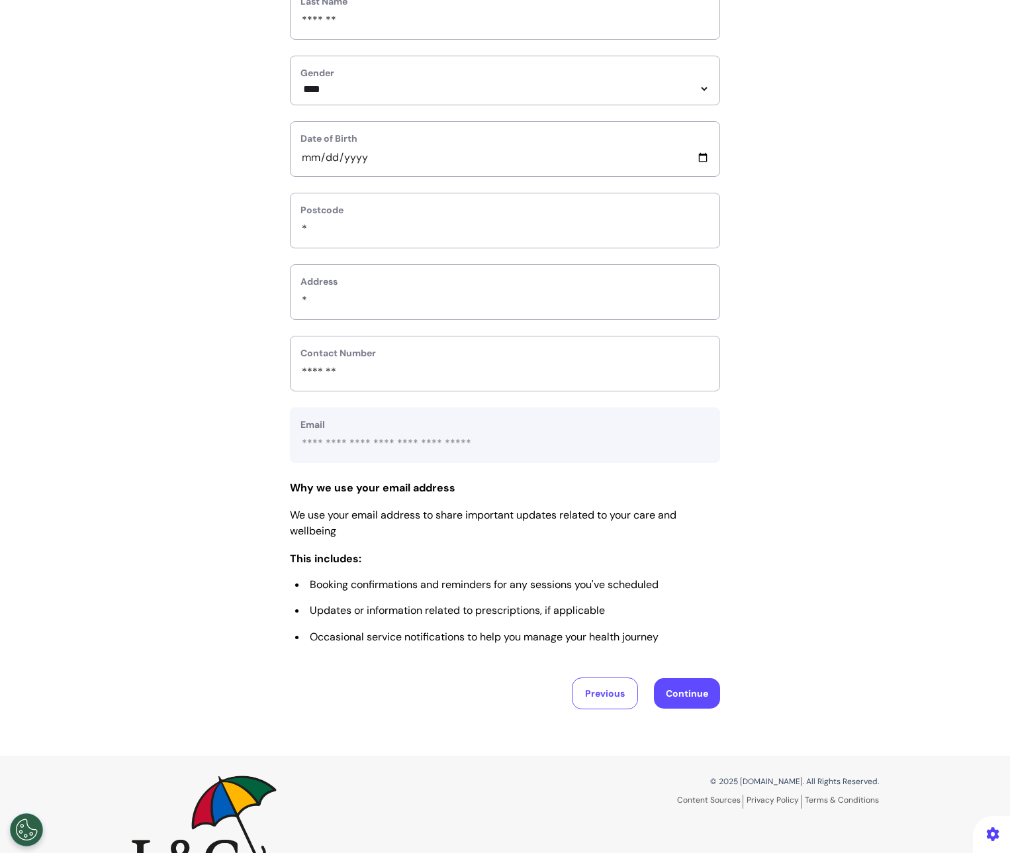
scroll to position [273, 0]
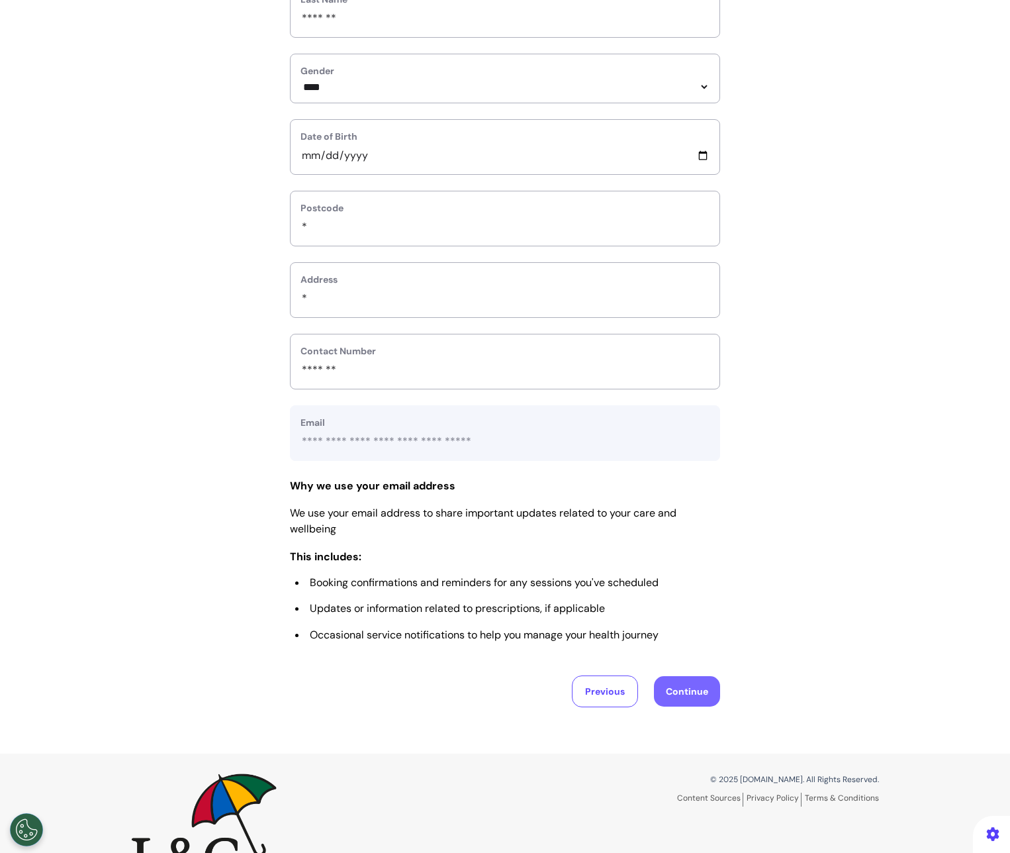
click at [697, 689] on button "Continue" at bounding box center [687, 691] width 66 height 30
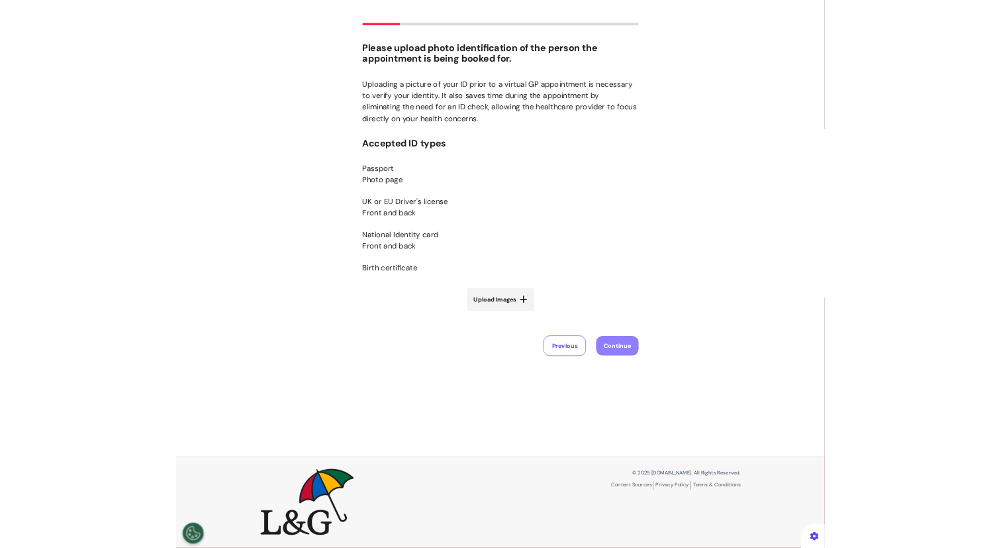
scroll to position [0, 0]
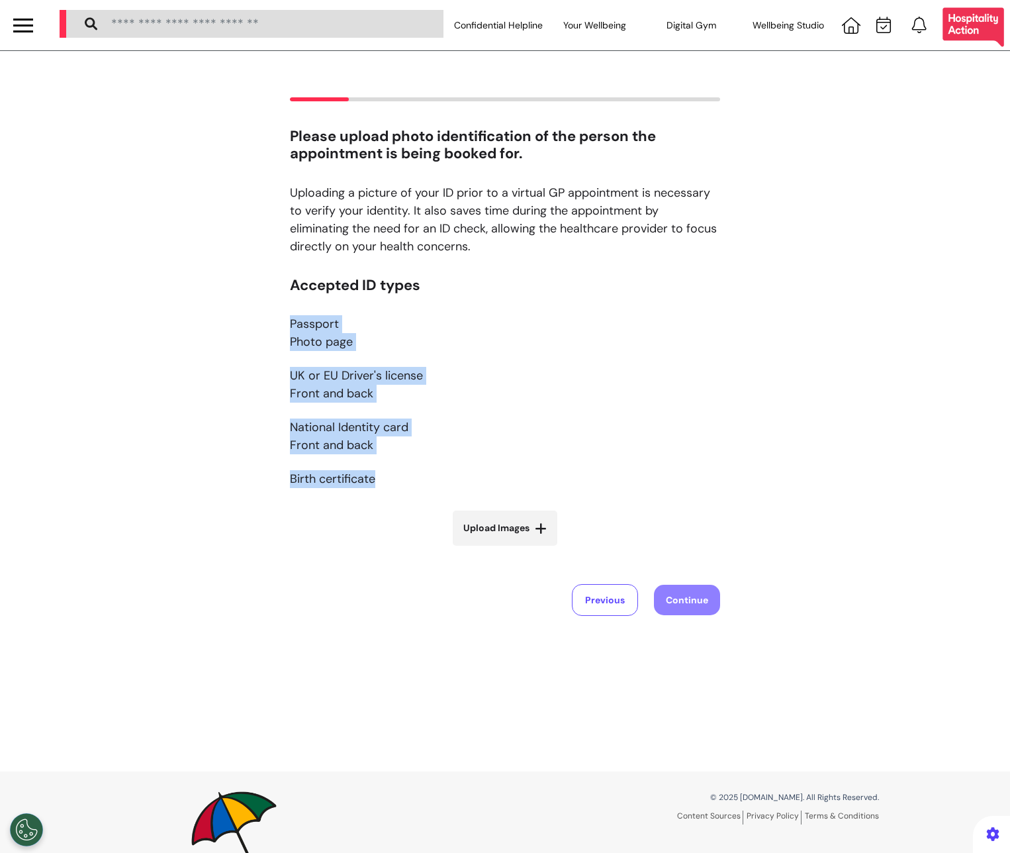
drag, startPoint x: 281, startPoint y: 322, endPoint x: 372, endPoint y: 492, distance: 193.1
click at [372, 492] on div "Please upload photo identification of the person the appointment is being booke…" at bounding box center [505, 356] width 1010 height 518
click at [364, 497] on p "Accepted ID types Passport Photo page UK or EU Driver's license Front and back …" at bounding box center [505, 390] width 430 height 227
